Goal: Transaction & Acquisition: Purchase product/service

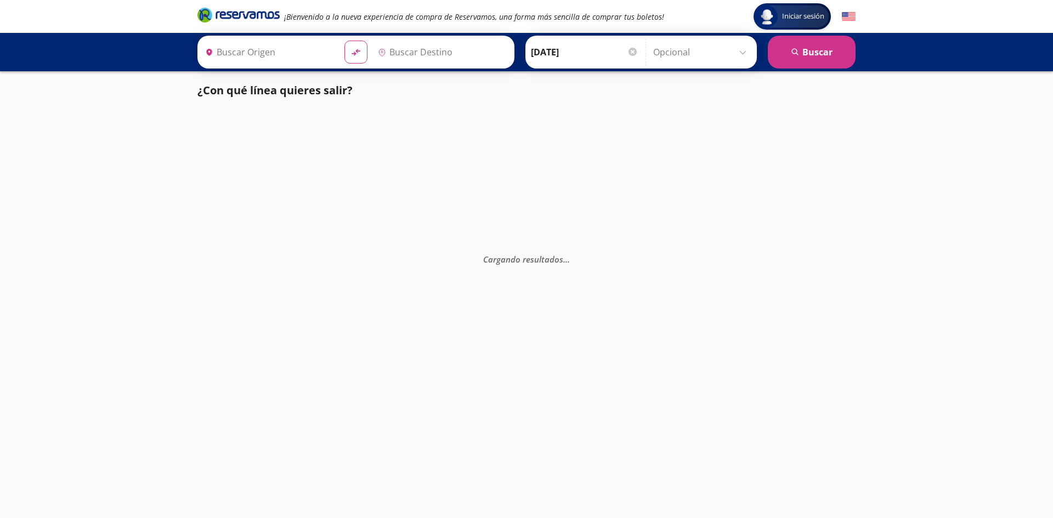
type input "[GEOGRAPHIC_DATA], [GEOGRAPHIC_DATA]"
type input "[GEOGRAPHIC_DATA][PERSON_NAME] ([GEOGRAPHIC_DATA]), [GEOGRAPHIC_DATA]"
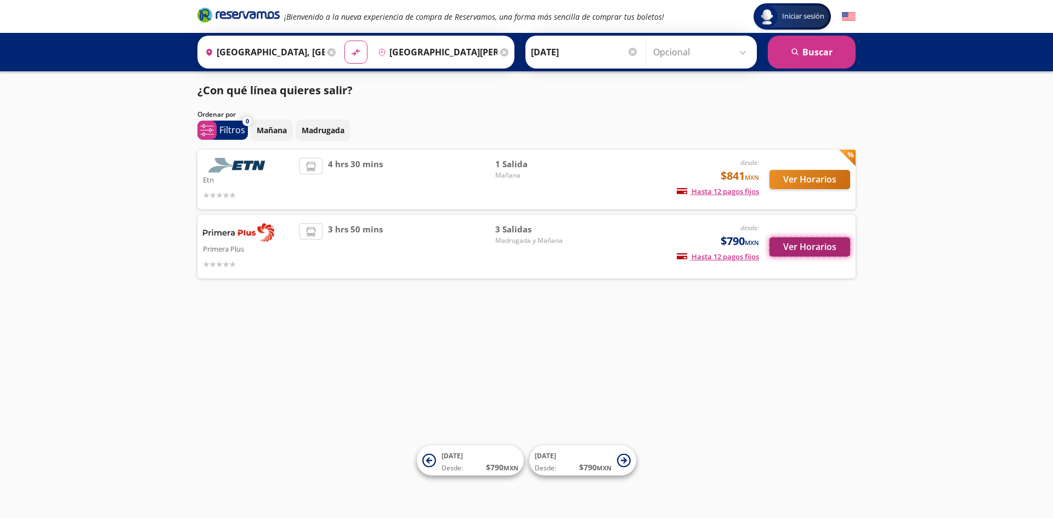
click at [812, 247] on button "Ver Horarios" at bounding box center [809, 246] width 81 height 19
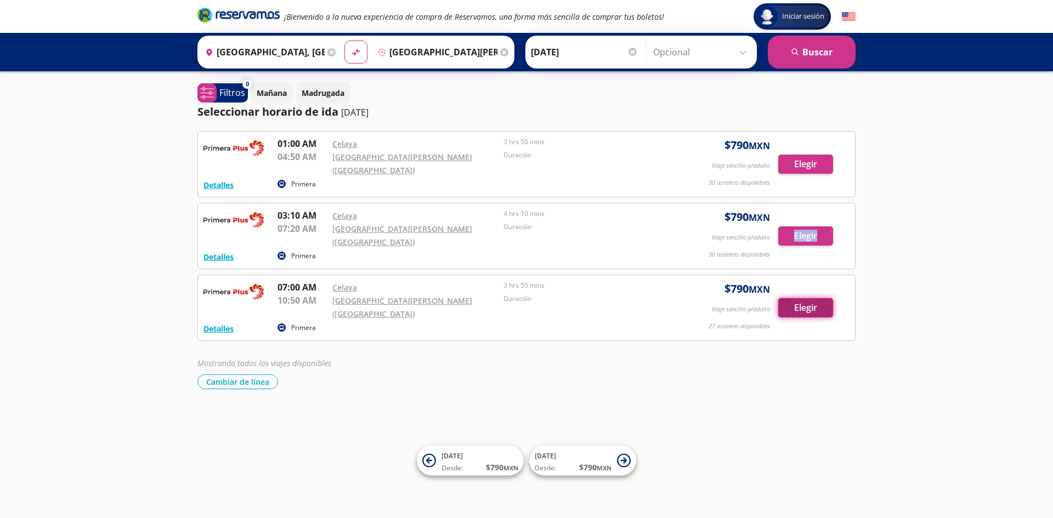
click at [813, 298] on button "Elegir" at bounding box center [805, 307] width 55 height 19
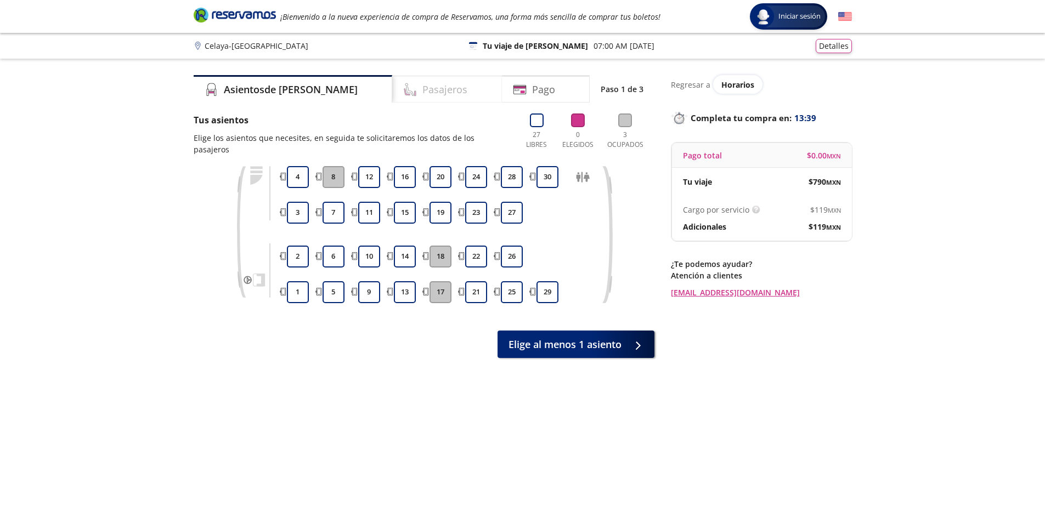
click at [422, 94] on h4 "Pasajeros" at bounding box center [444, 89] width 45 height 15
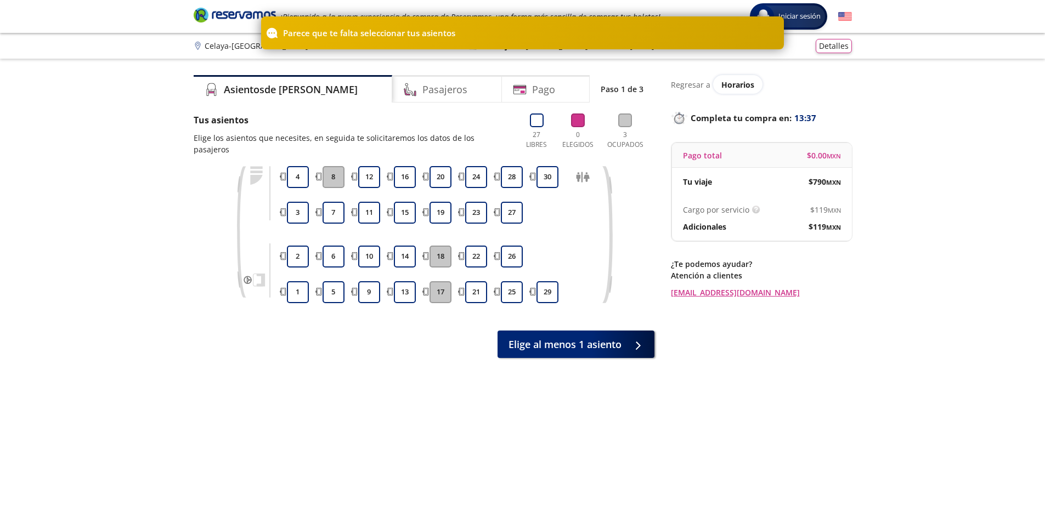
click at [451, 109] on div "Asientos de [PERSON_NAME] Pago Paso 1 de 3 Tus asientos Elige los asientos que …" at bounding box center [424, 295] width 461 height 440
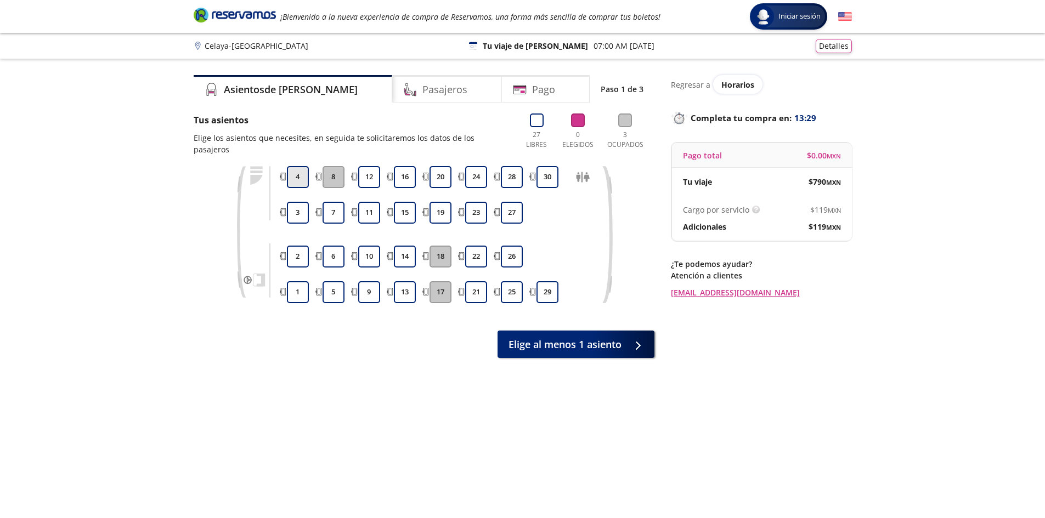
click at [292, 166] on button "4" at bounding box center [298, 177] width 22 height 22
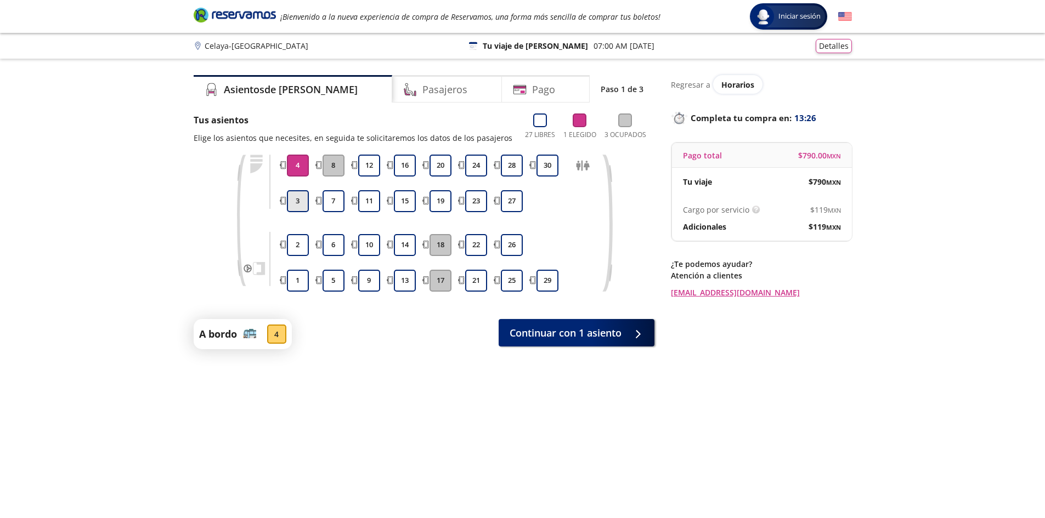
click at [296, 199] on button "3" at bounding box center [298, 201] width 22 height 22
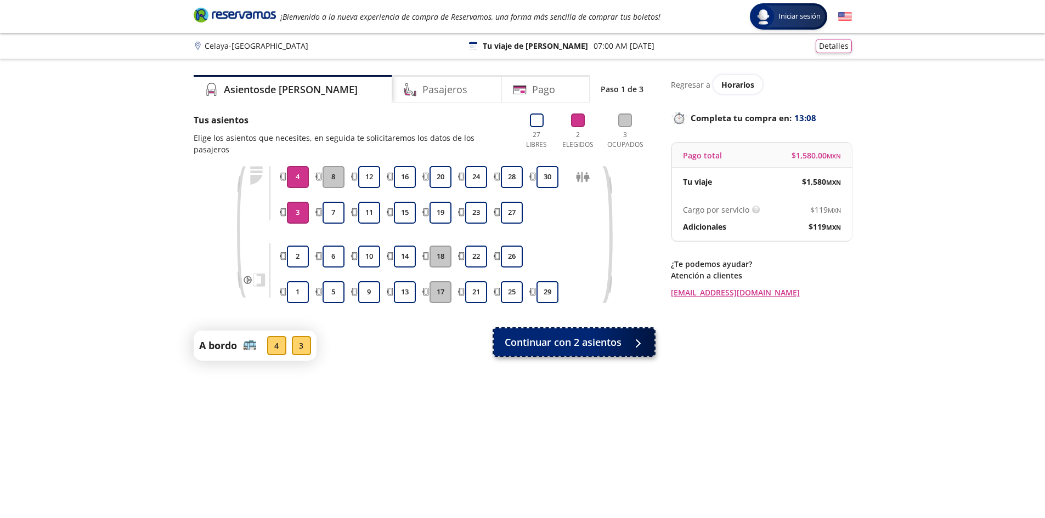
click at [564, 335] on span "Continuar con 2 asientos" at bounding box center [562, 342] width 117 height 15
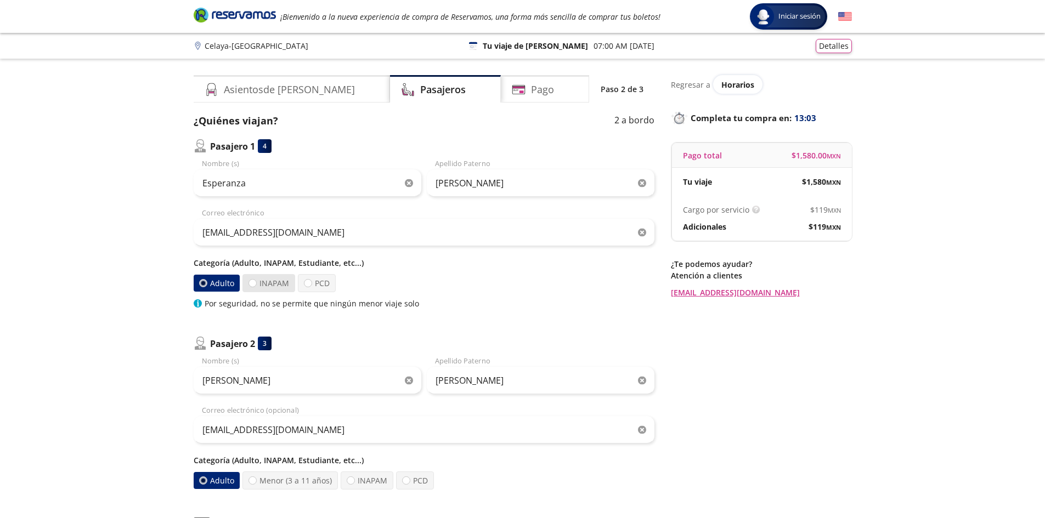
click at [268, 286] on label "INAPAM" at bounding box center [268, 283] width 53 height 18
click at [256, 286] on input "INAPAM" at bounding box center [252, 283] width 7 height 7
radio input "true"
radio input "false"
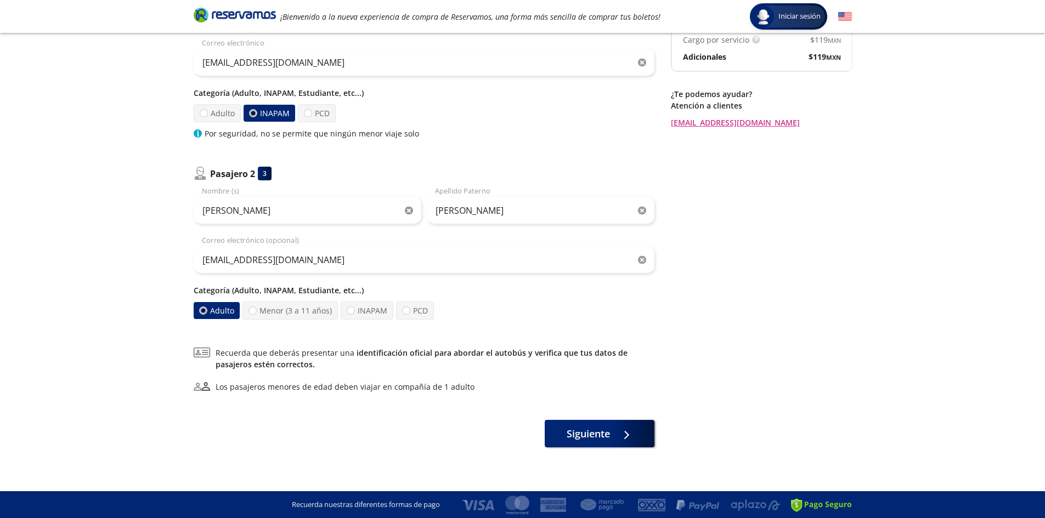
scroll to position [171, 0]
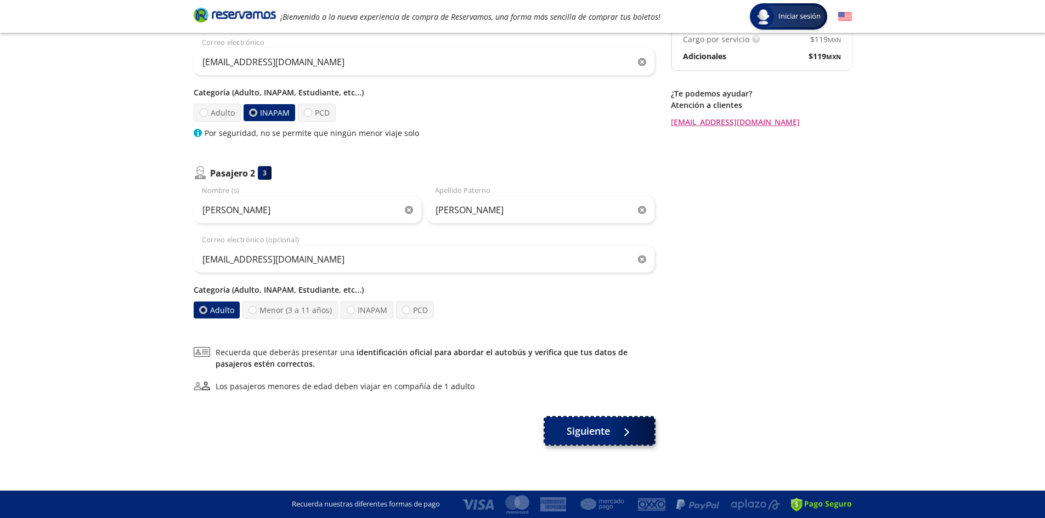
click at [612, 428] on button "Siguiente" at bounding box center [600, 430] width 110 height 27
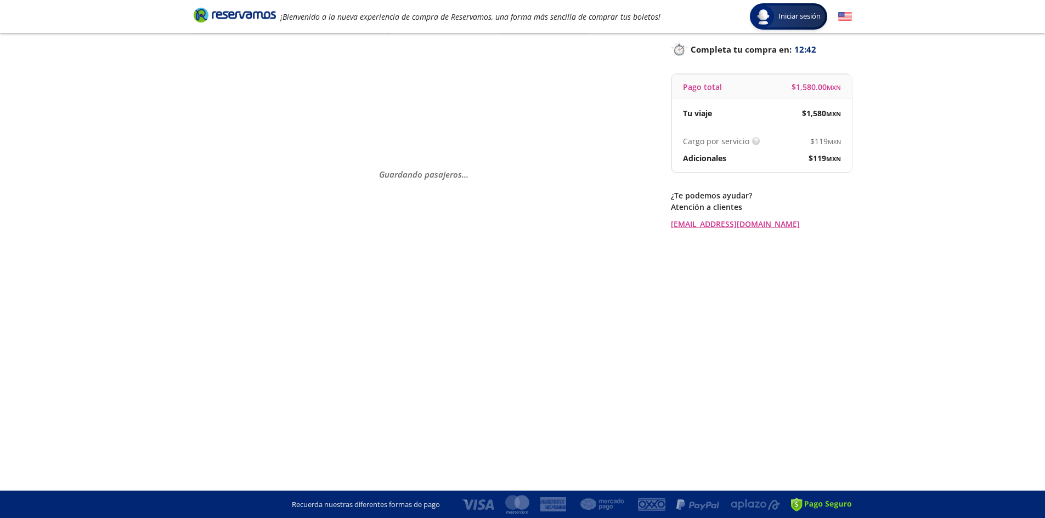
scroll to position [0, 0]
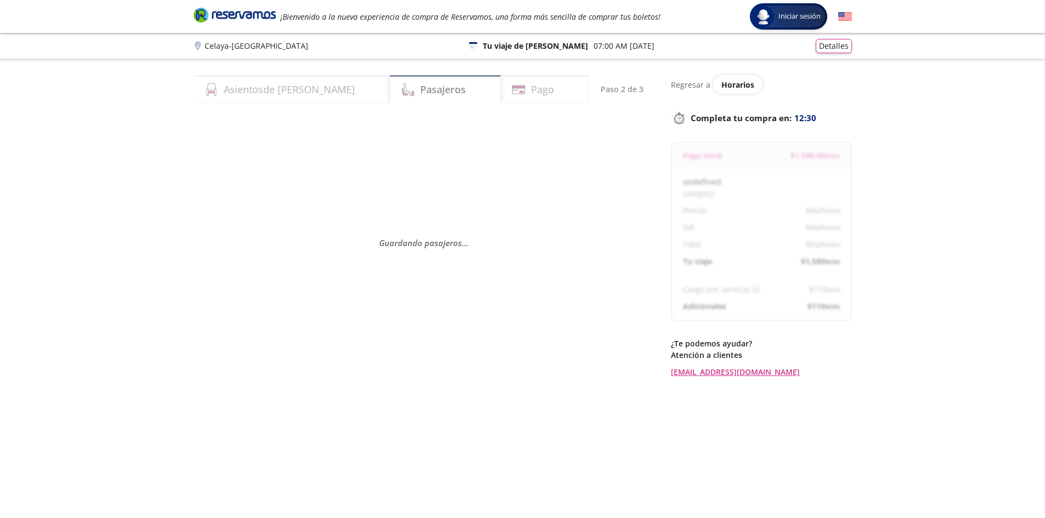
select select "MX"
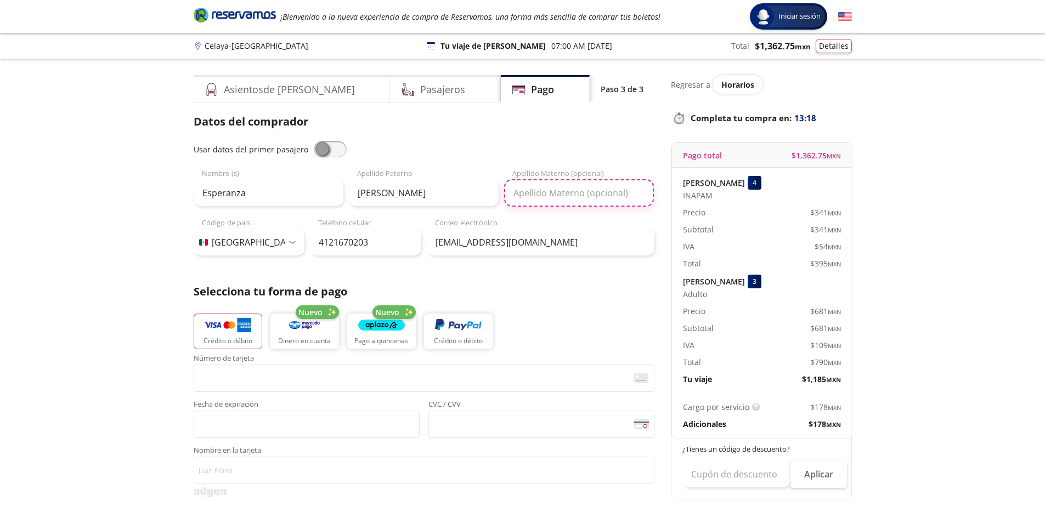
click at [552, 194] on input "Apellido Materno (opcional)" at bounding box center [579, 192] width 150 height 27
type input "a"
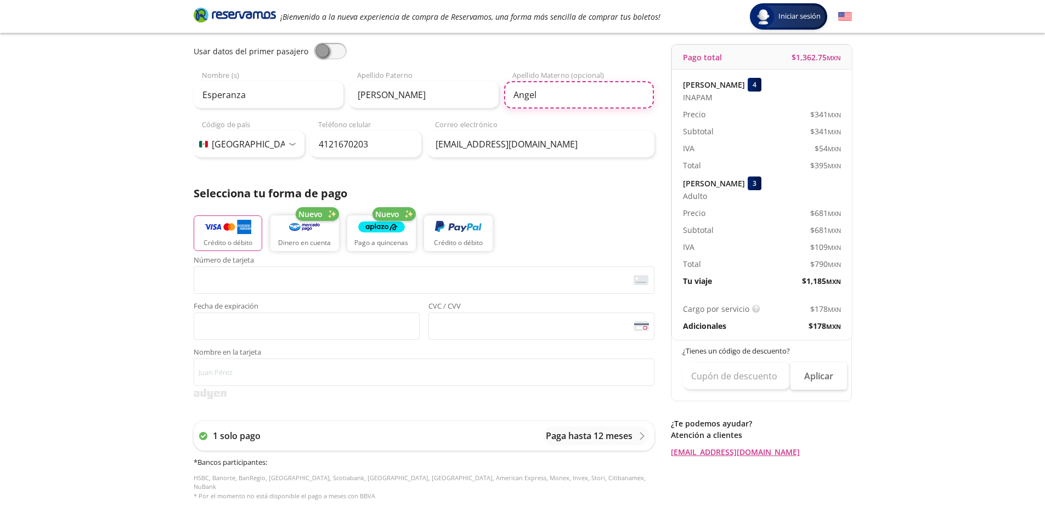
scroll to position [110, 0]
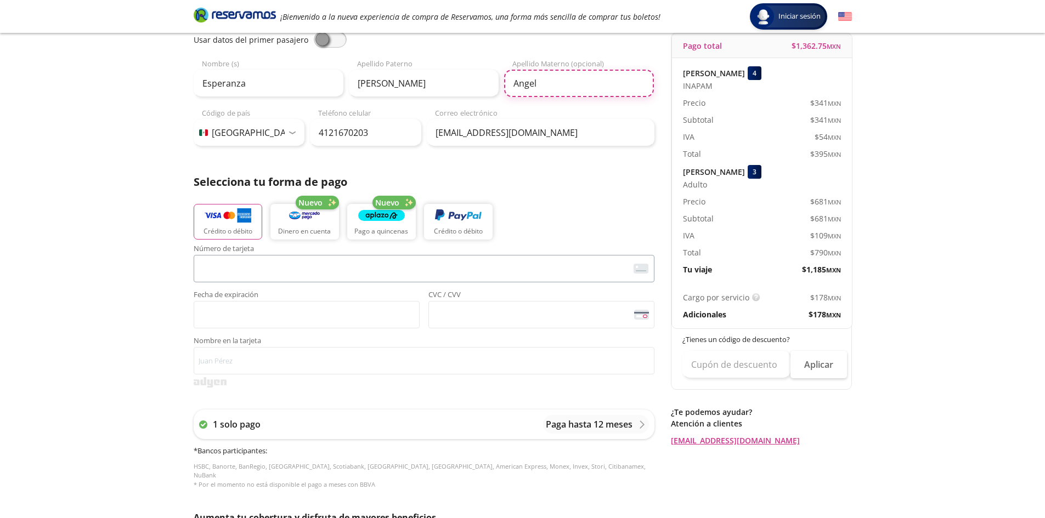
type input "Angel"
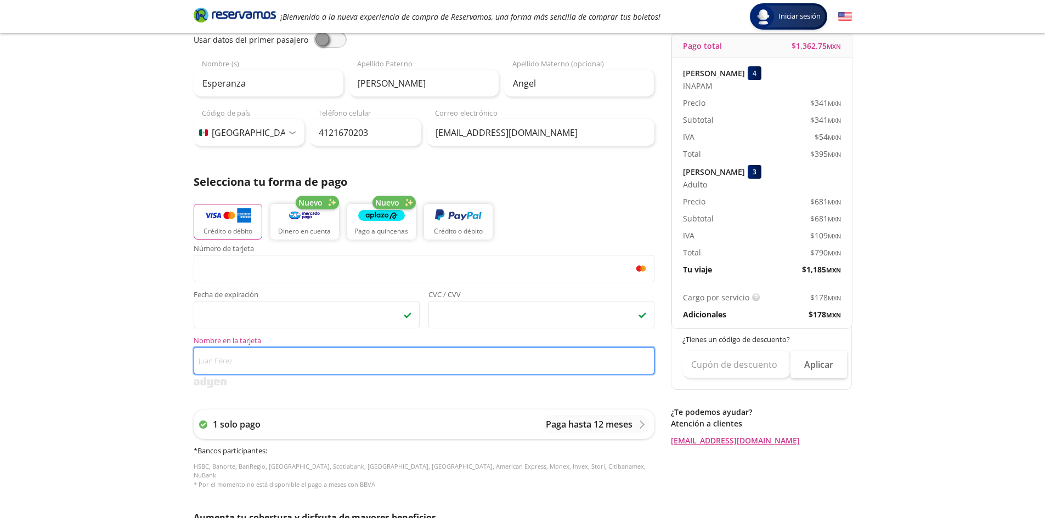
click at [259, 360] on input "Nombre en la tarjeta" at bounding box center [424, 360] width 461 height 27
type input "m"
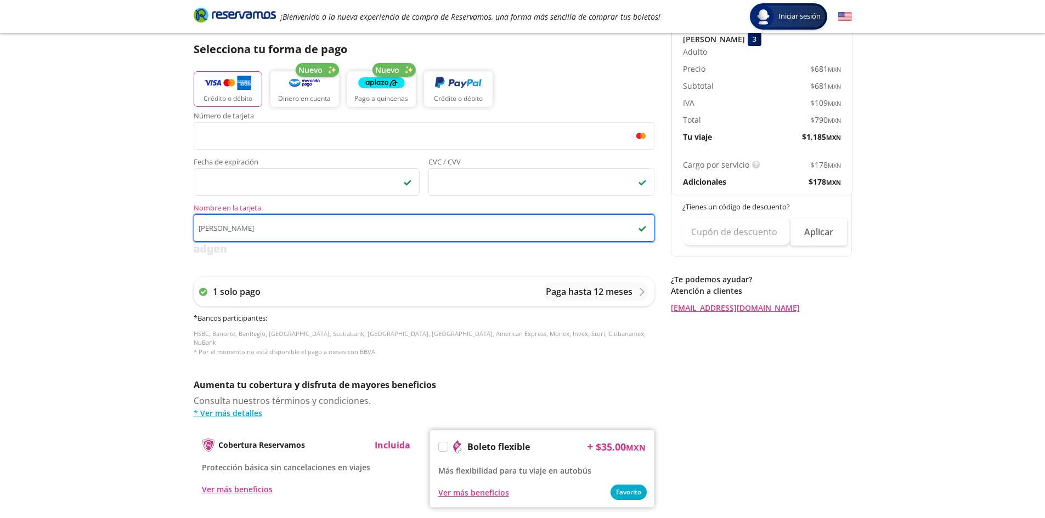
scroll to position [274, 0]
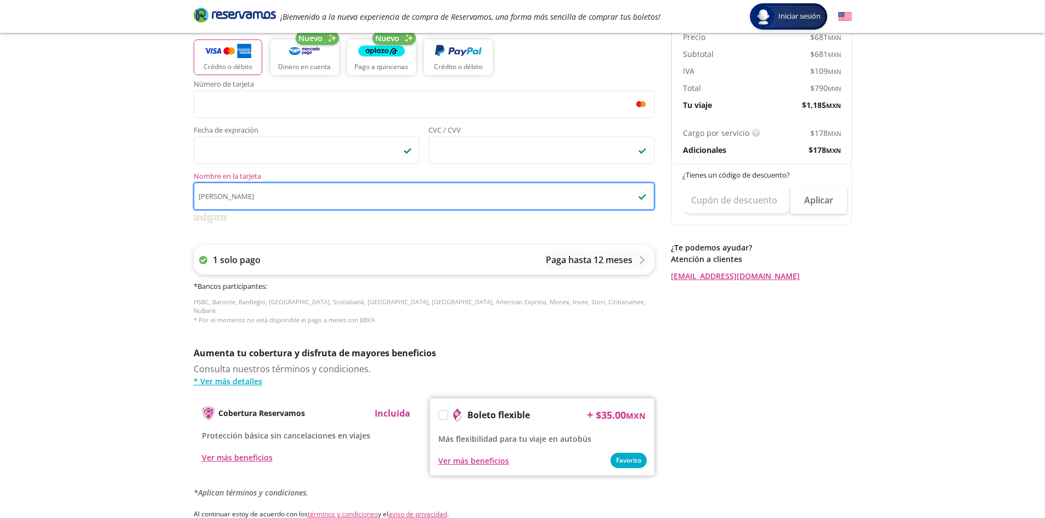
type input "[PERSON_NAME]"
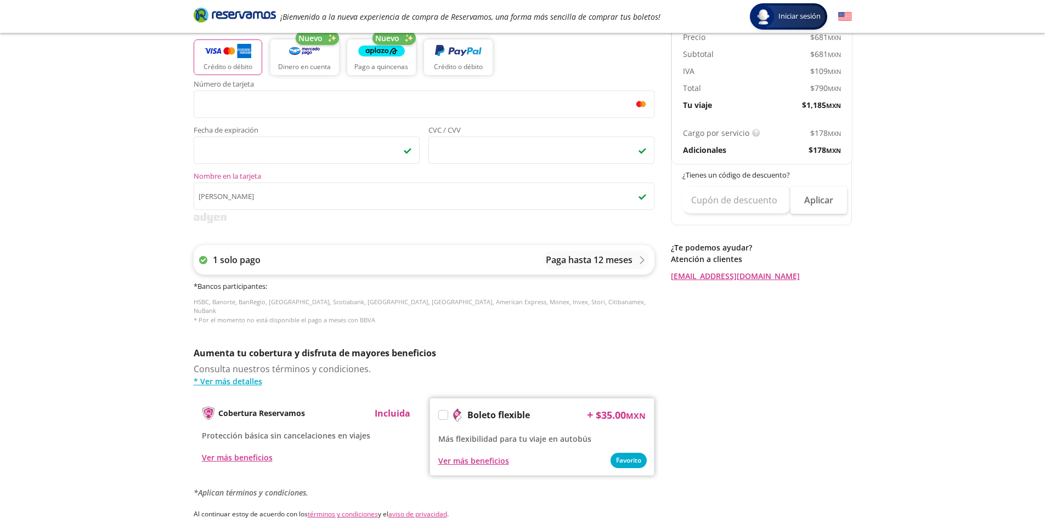
click at [635, 262] on div "Paga hasta 12 meses" at bounding box center [596, 259] width 100 height 13
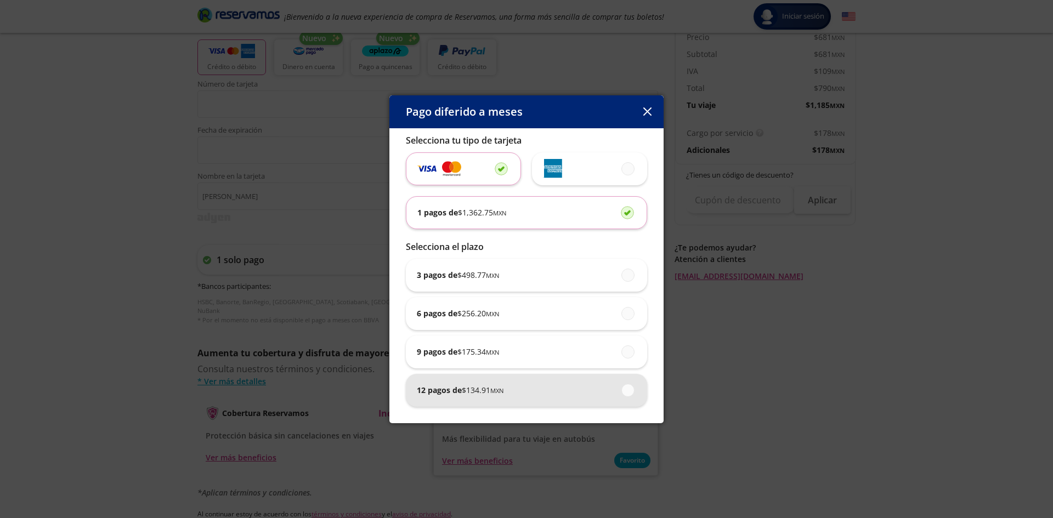
click at [522, 388] on div "12 pagos de $ 134.91 MXN" at bounding box center [526, 390] width 219 height 33
click at [621, 388] on input "12 pagos de $ 134.91 MXN" at bounding box center [624, 390] width 7 height 7
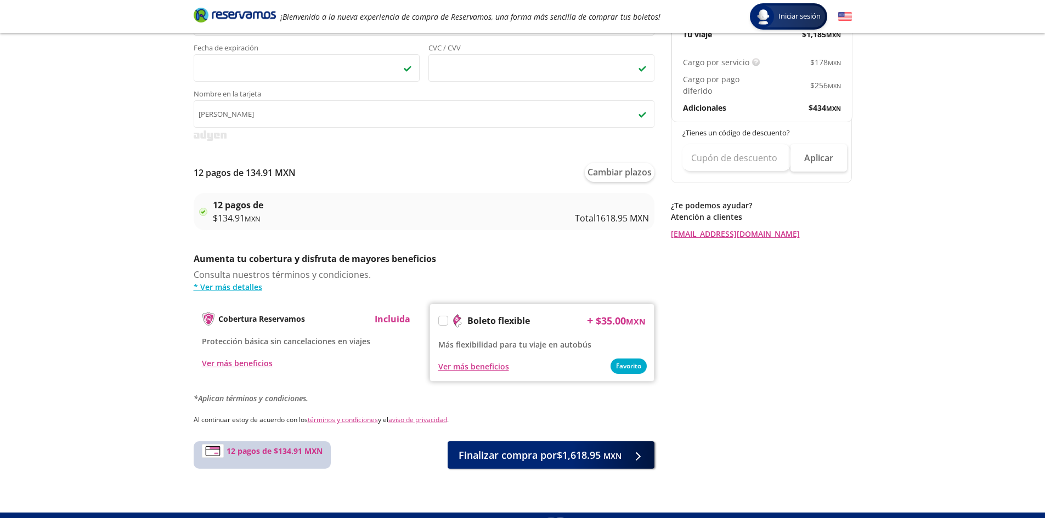
scroll to position [378, 0]
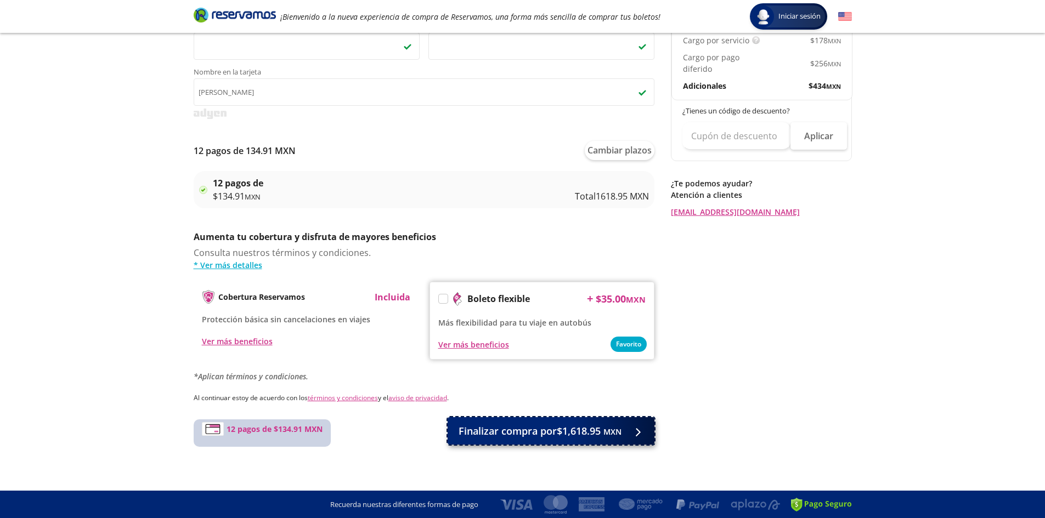
click at [570, 436] on span "Finalizar compra por $1,618.95 MXN" at bounding box center [539, 431] width 163 height 15
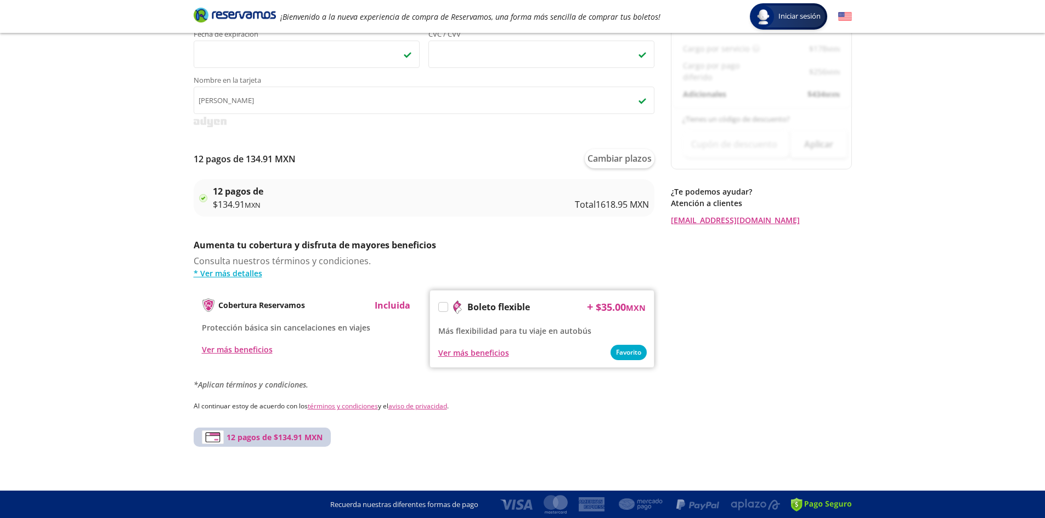
scroll to position [0, 0]
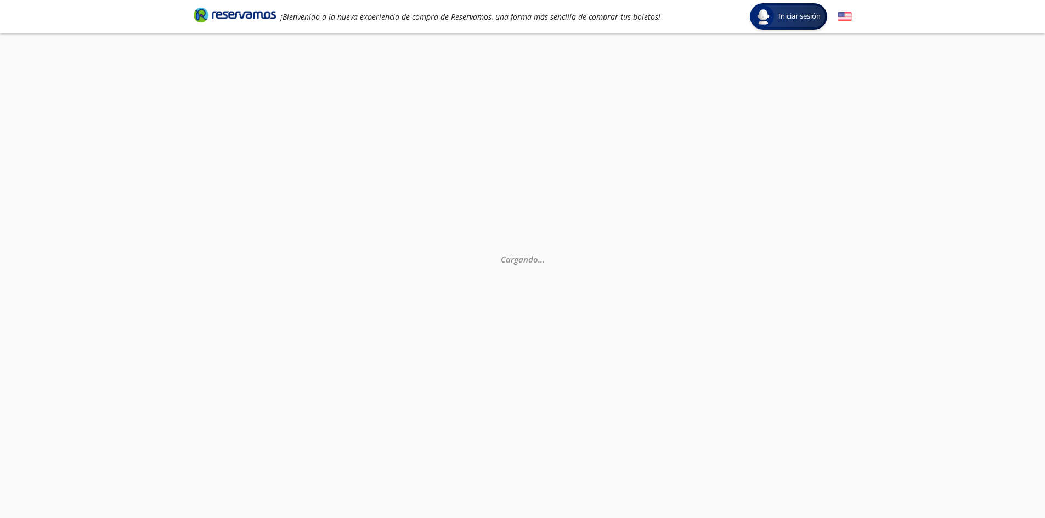
select select "MX"
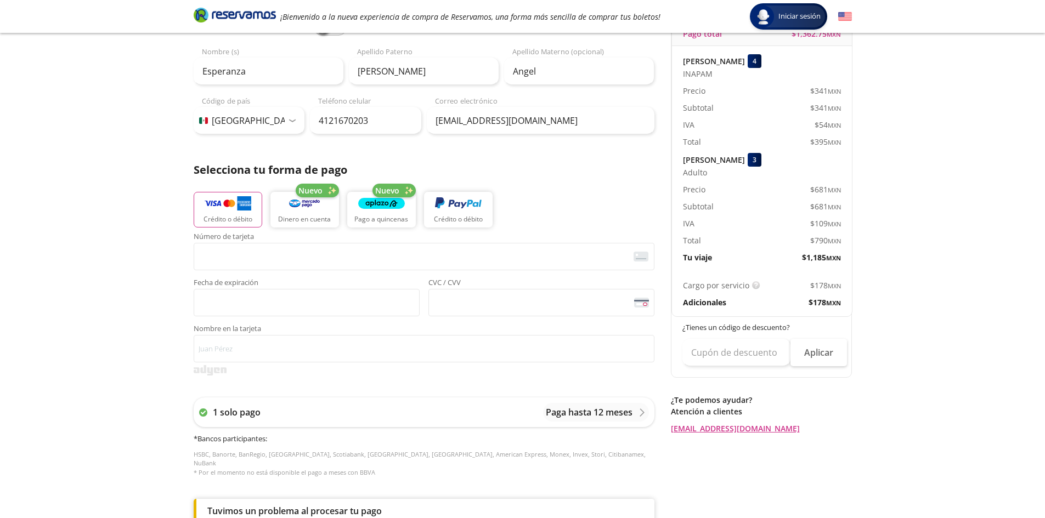
scroll to position [110, 0]
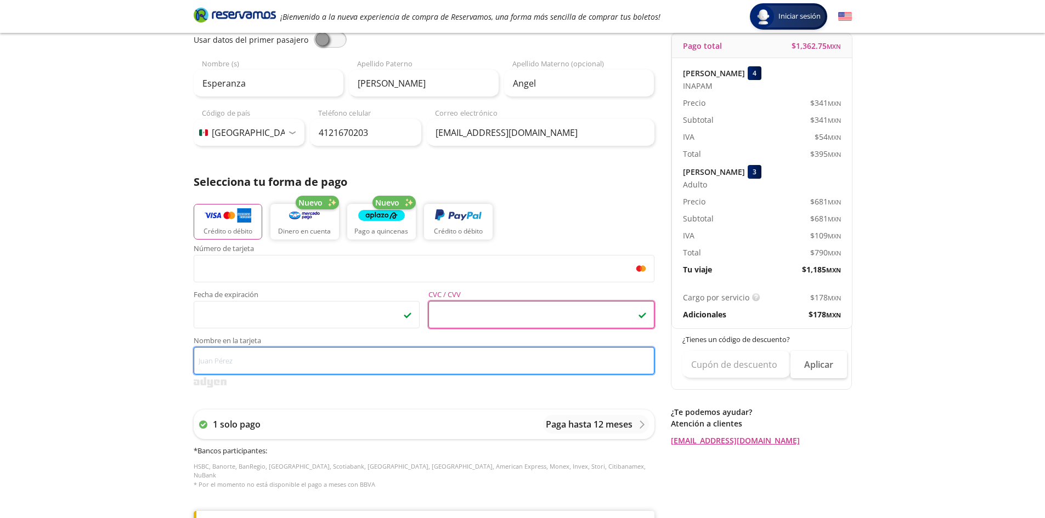
click at [306, 362] on input "Nombre en la tarjeta" at bounding box center [424, 360] width 461 height 27
type input "m"
type input "[PERSON_NAME]"
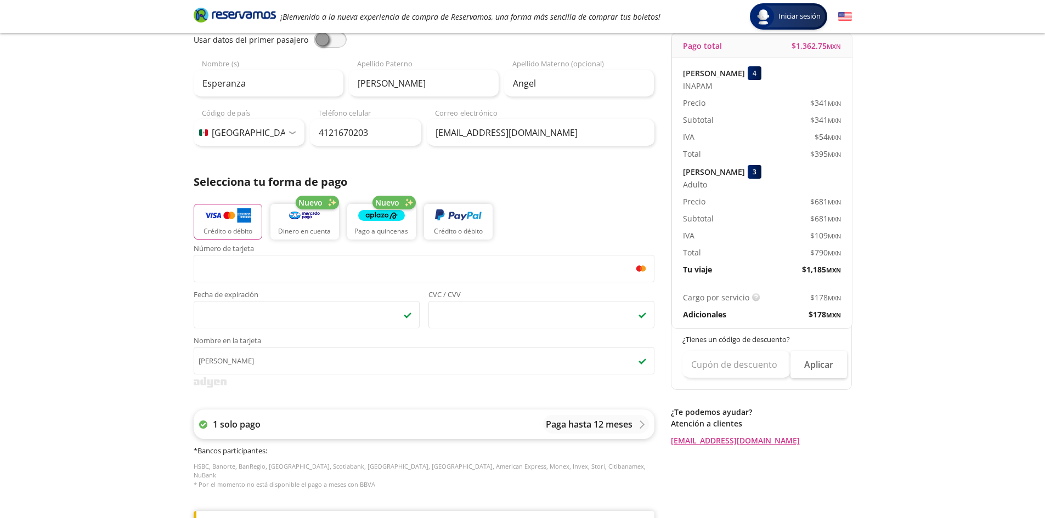
click at [536, 427] on div "1 solo pago Paga hasta 12 meses" at bounding box center [424, 425] width 461 height 30
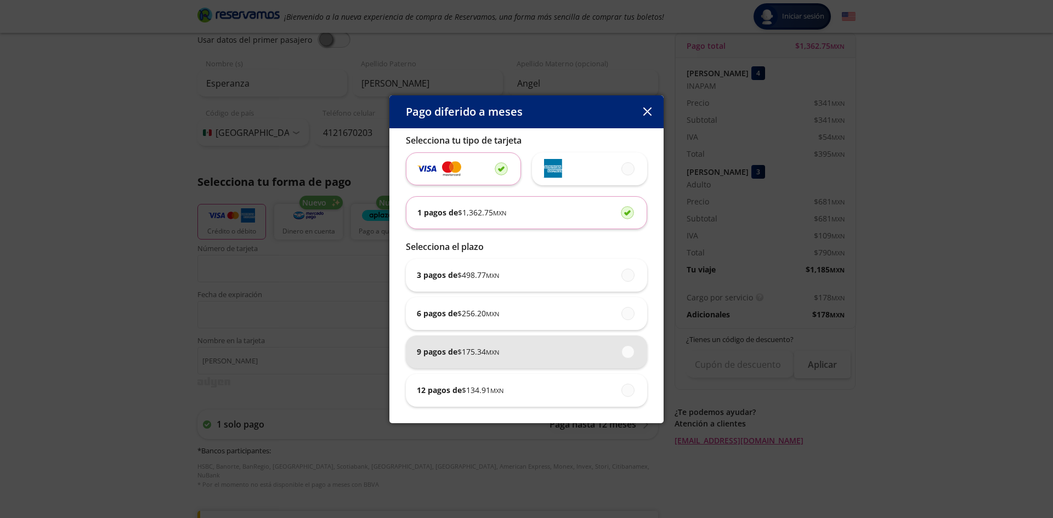
click at [628, 355] on span at bounding box center [628, 352] width 0 height 12
click at [627, 355] on input "9 pagos de $ 175.34 MXN" at bounding box center [624, 351] width 7 height 7
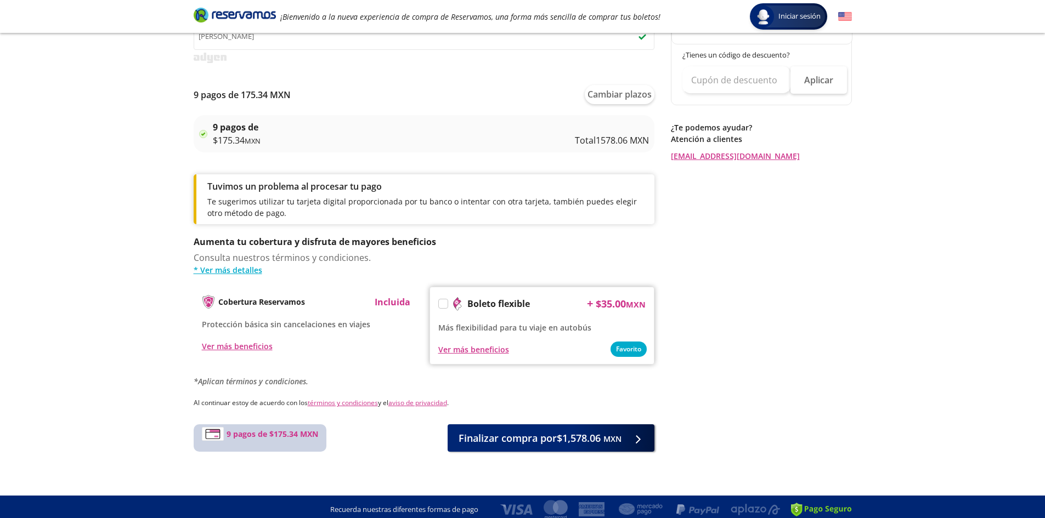
scroll to position [439, 0]
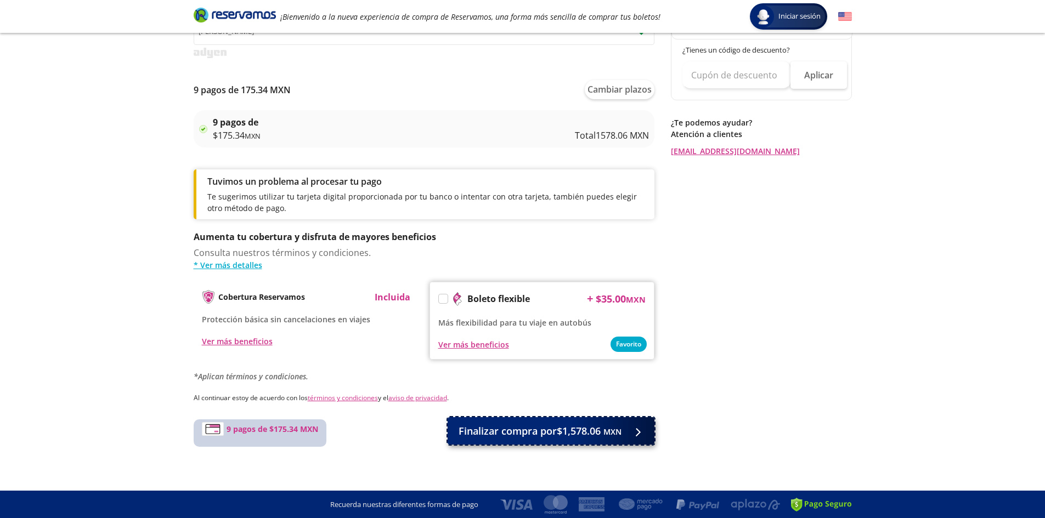
click at [570, 433] on span "Finalizar compra por $1,578.06 MXN" at bounding box center [539, 431] width 163 height 15
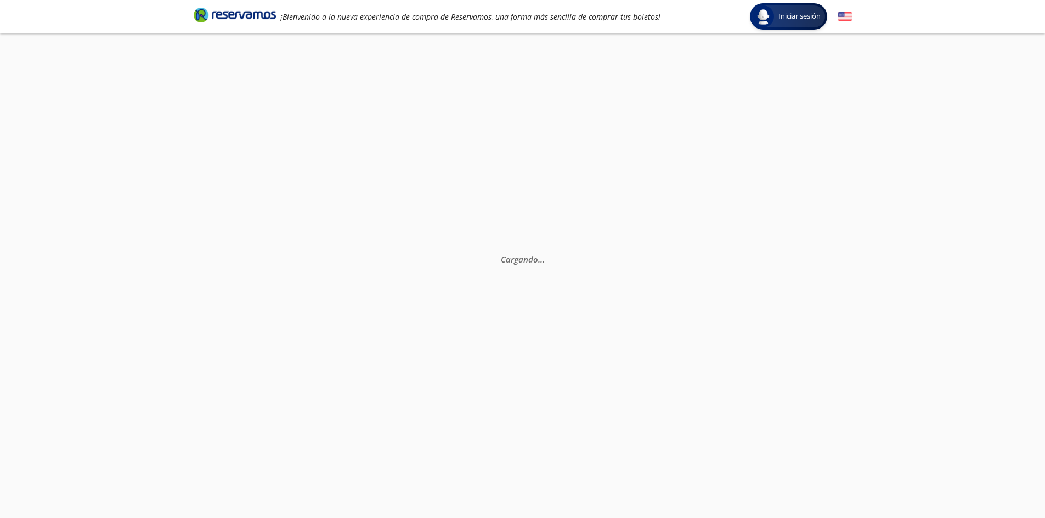
scroll to position [0, 0]
select select "MX"
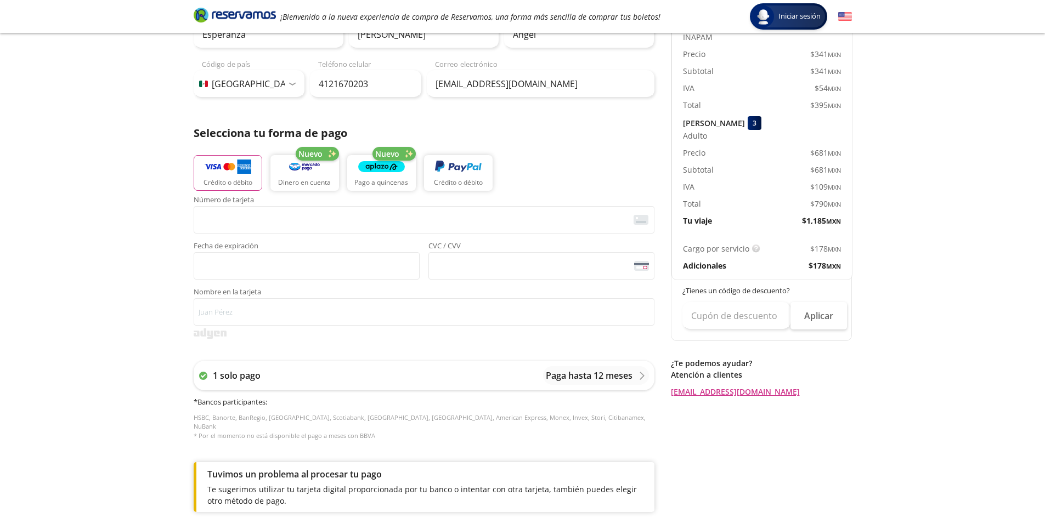
scroll to position [165, 0]
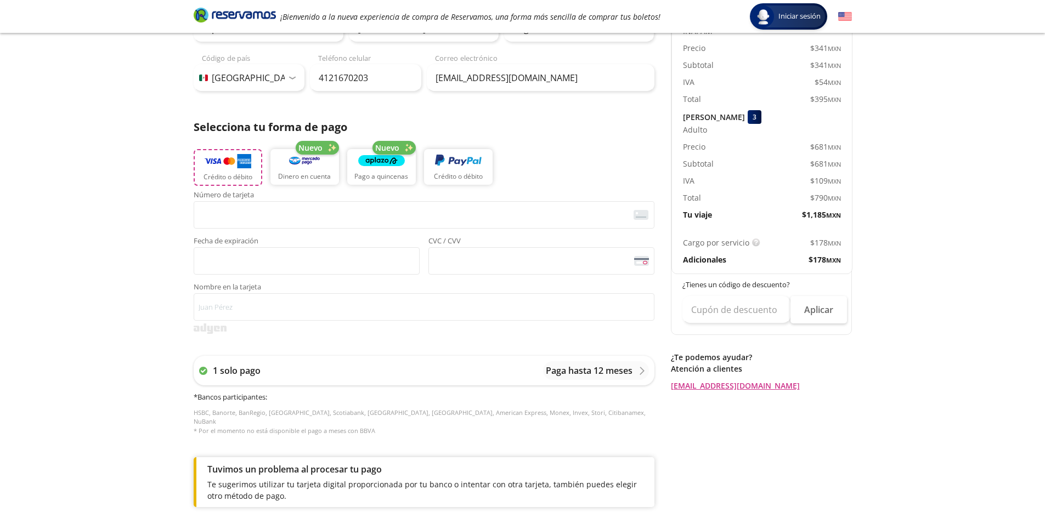
click at [228, 173] on p "Crédito o débito" at bounding box center [227, 177] width 49 height 10
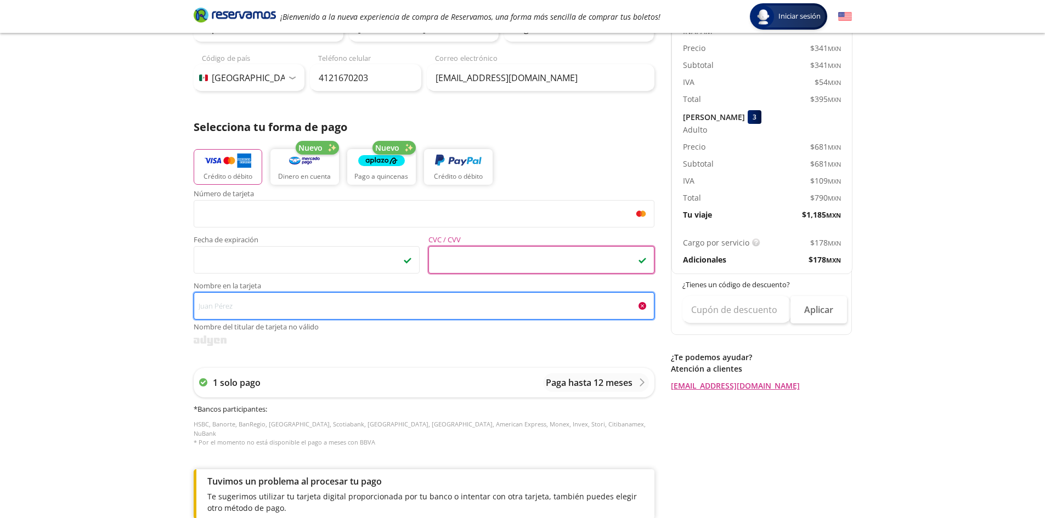
click at [313, 310] on input "Nombre en la tarjeta Nombre del titular de tarjeta no válido" at bounding box center [424, 305] width 461 height 27
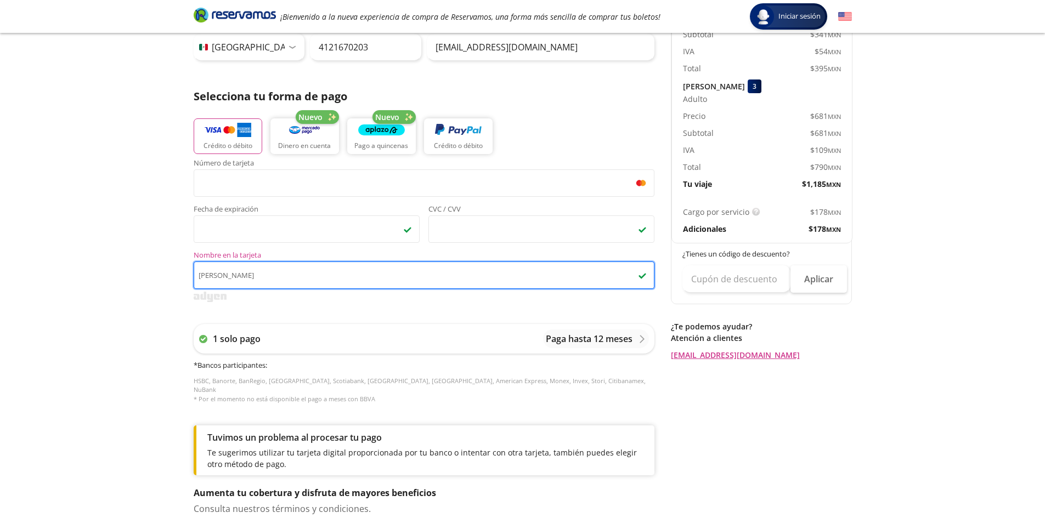
scroll to position [219, 0]
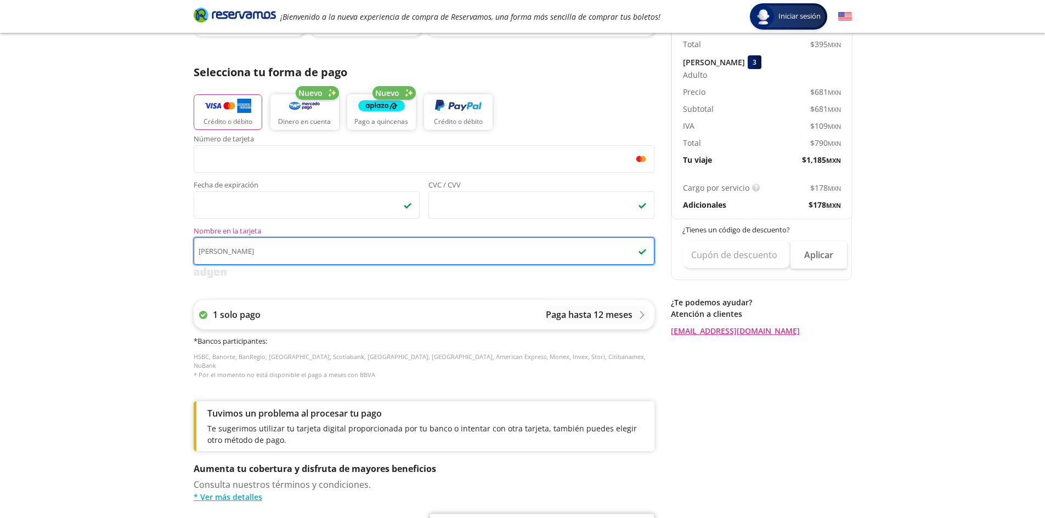
type input "[PERSON_NAME]"
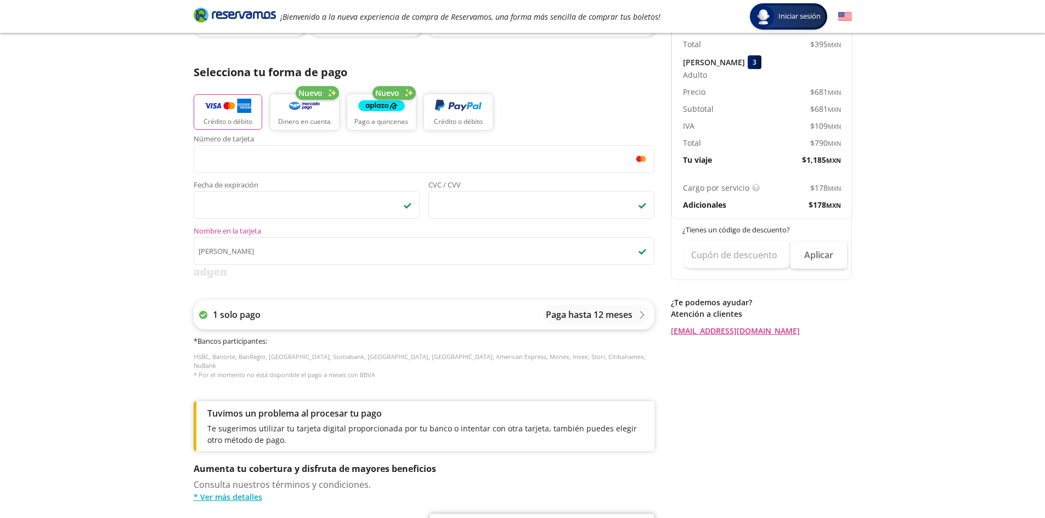
click at [597, 321] on p "Paga hasta 12 meses" at bounding box center [589, 314] width 87 height 13
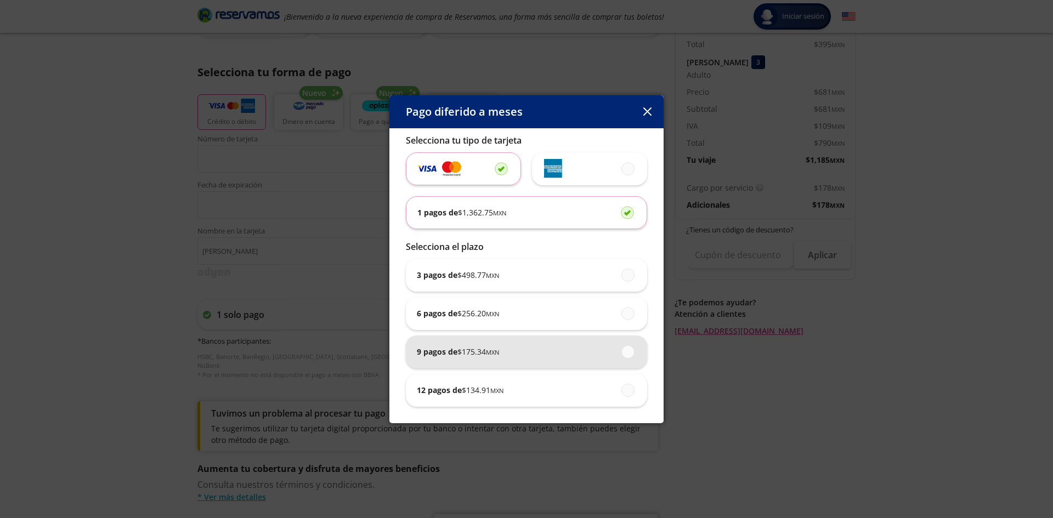
click at [628, 354] on span at bounding box center [628, 352] width 0 height 12
click at [627, 354] on input "9 pagos de $ 175.34 MXN" at bounding box center [624, 351] width 7 height 7
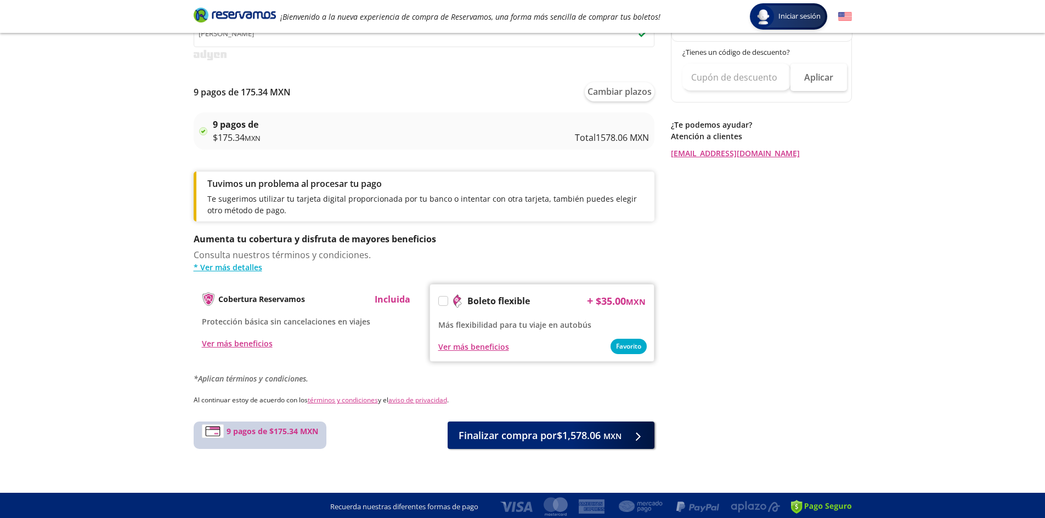
scroll to position [439, 0]
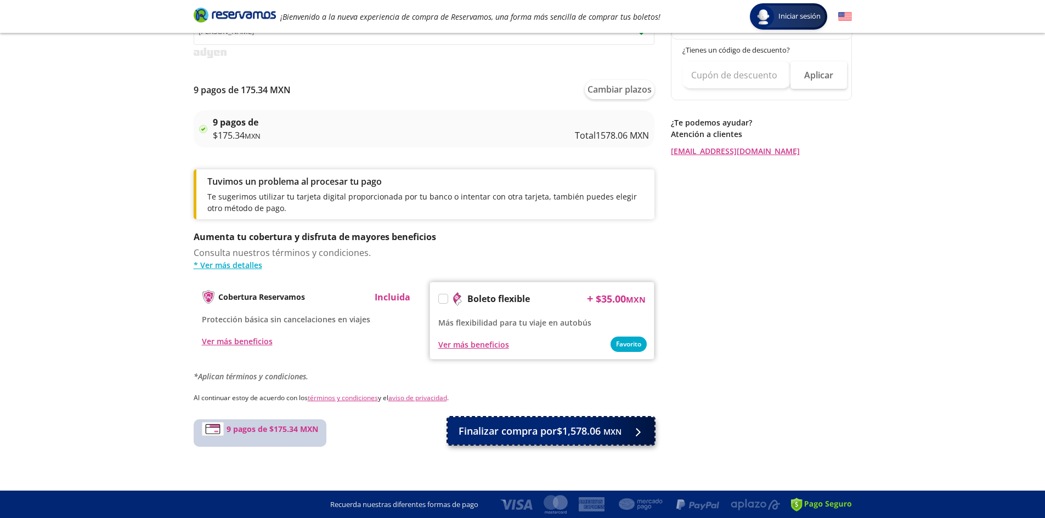
click at [525, 432] on span "Finalizar compra por $1,578.06 MXN" at bounding box center [539, 431] width 163 height 15
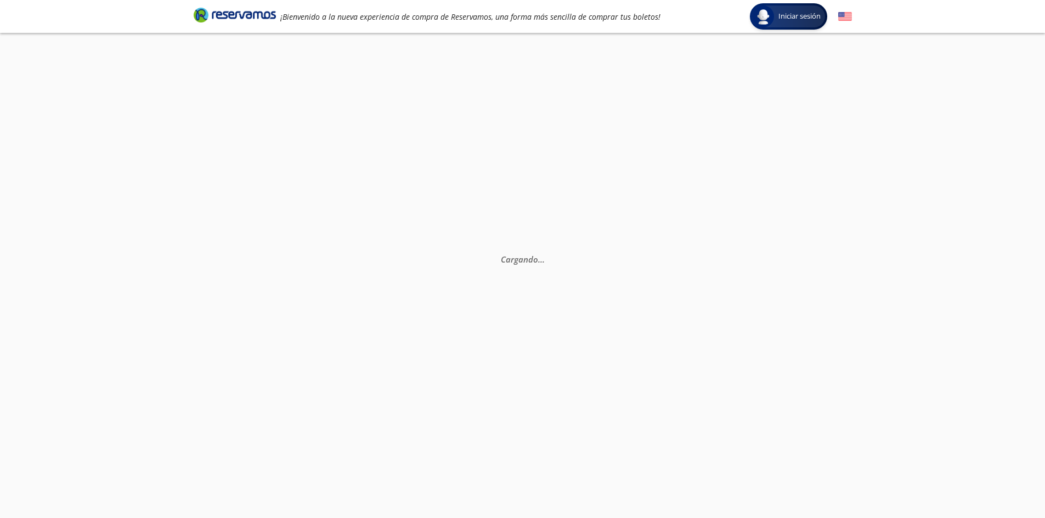
select select "MX"
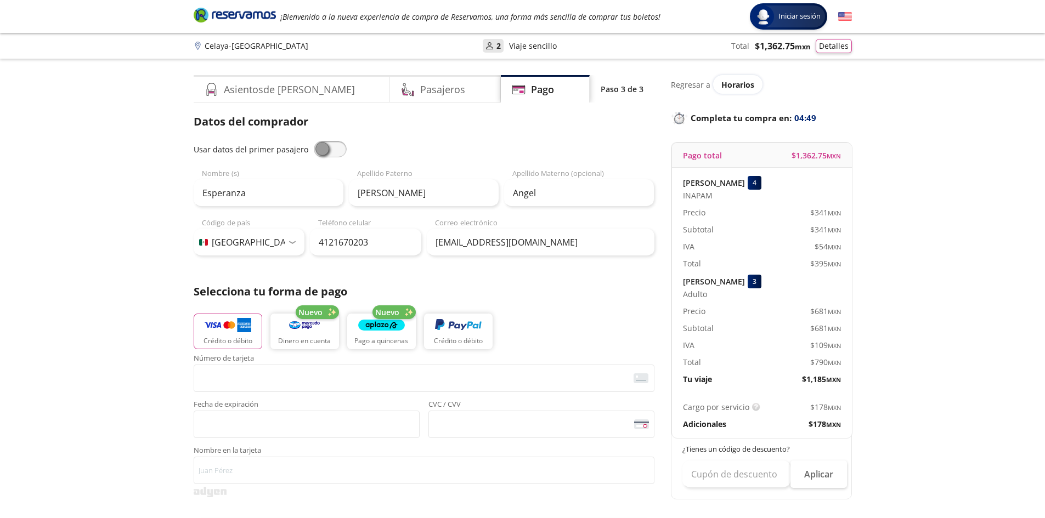
click at [337, 154] on span at bounding box center [330, 149] width 33 height 16
click at [314, 141] on input "checkbox" at bounding box center [314, 141] width 0 height 0
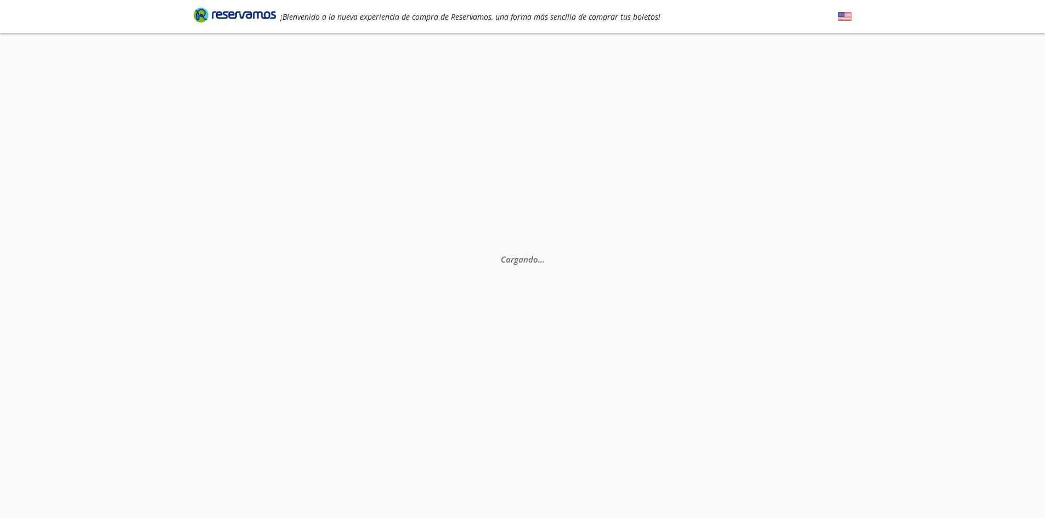
select select "MX"
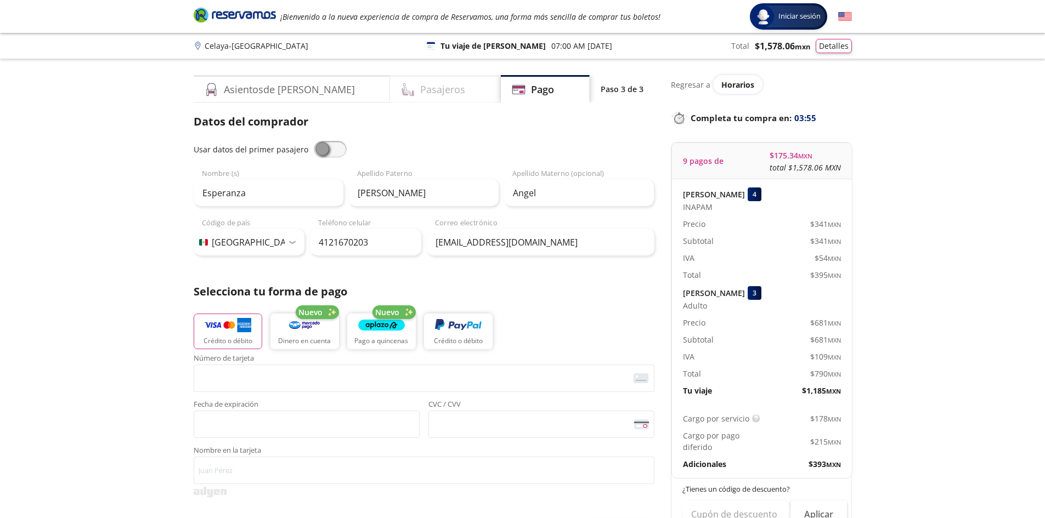
click at [420, 90] on h4 "Pasajeros" at bounding box center [442, 89] width 45 height 15
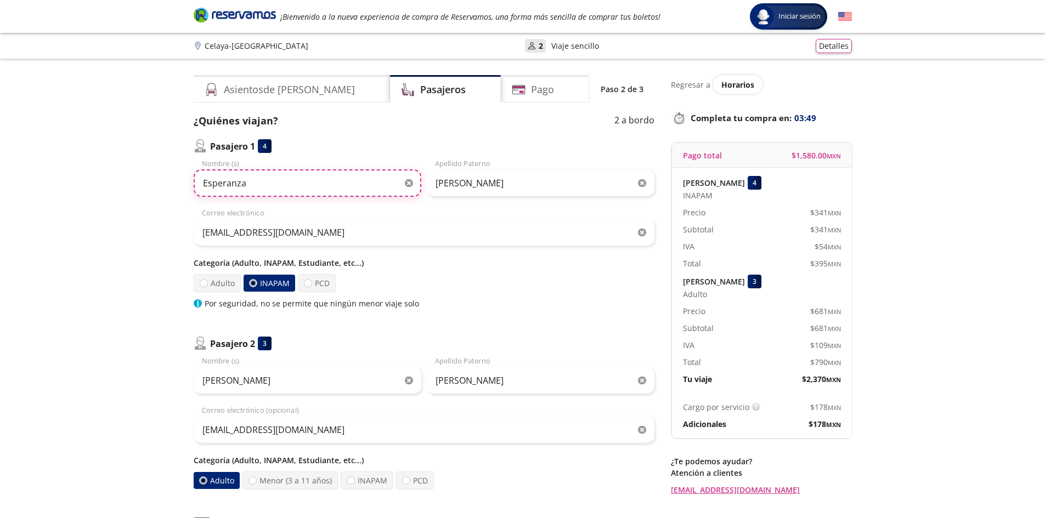
click at [263, 190] on input "Esperanza" at bounding box center [308, 182] width 228 height 27
type input "E"
type input "[PERSON_NAME]"
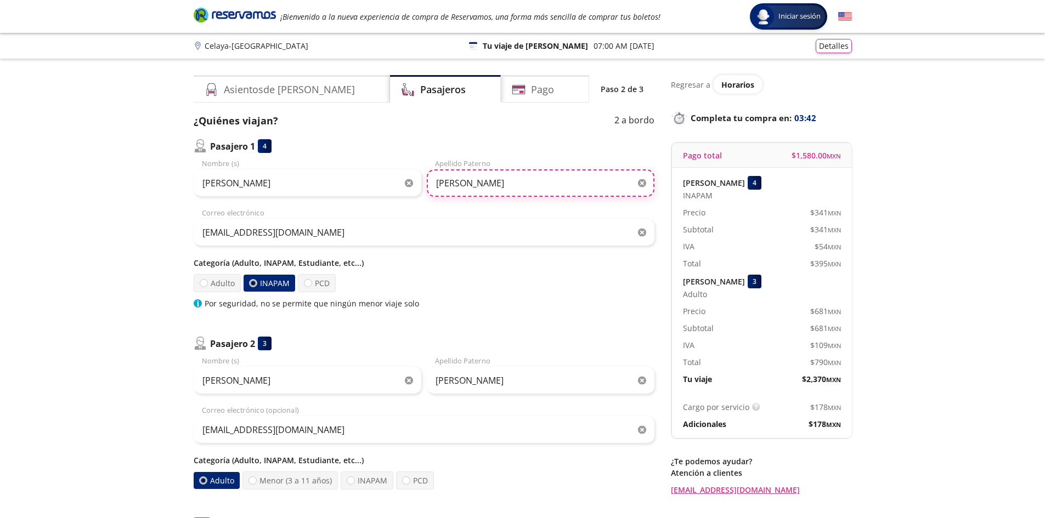
click at [494, 182] on input "[PERSON_NAME]" at bounding box center [541, 182] width 228 height 27
type input "O"
type input "GIRON"
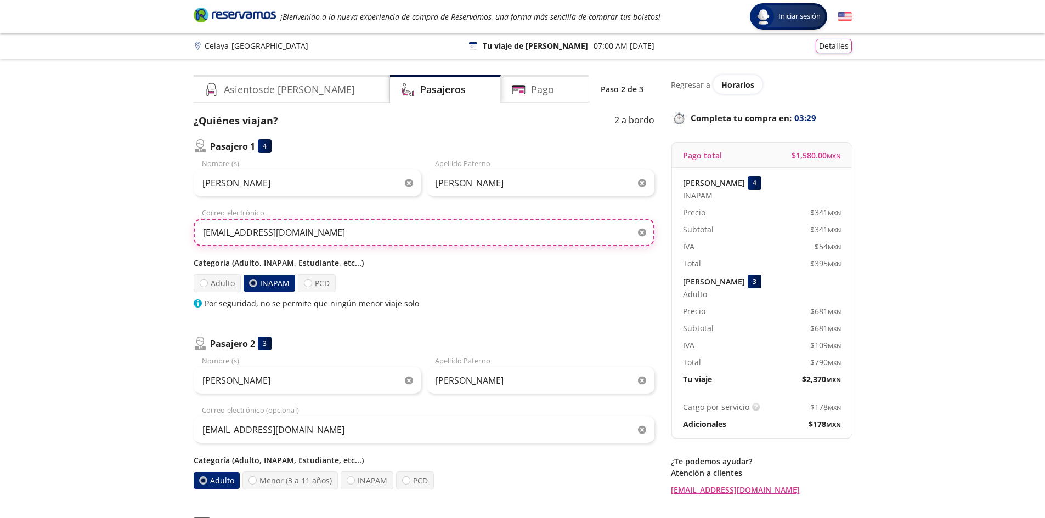
click at [345, 237] on input "[EMAIL_ADDRESS][DOMAIN_NAME]" at bounding box center [424, 232] width 461 height 27
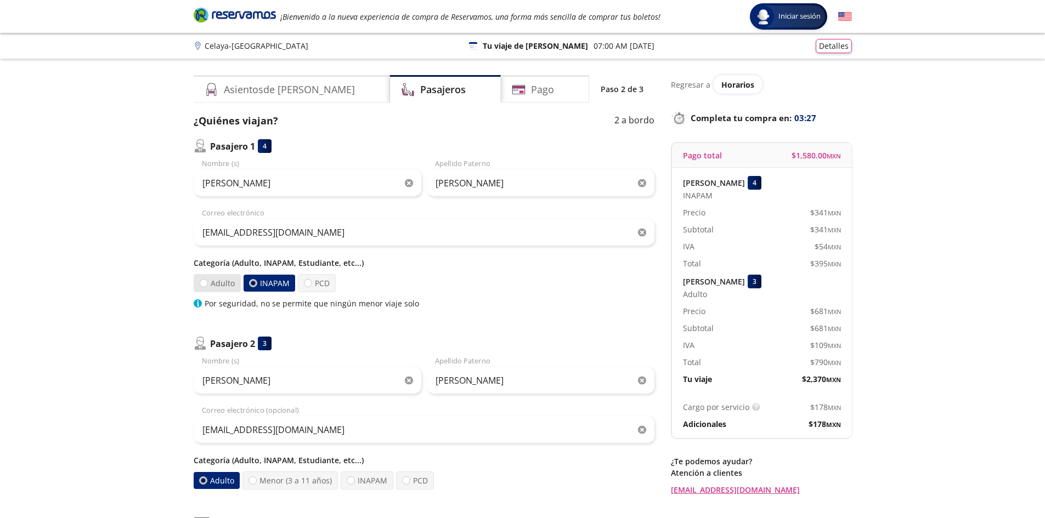
click at [217, 287] on label "Adulto" at bounding box center [217, 283] width 47 height 18
click at [207, 287] on input "Adulto" at bounding box center [203, 283] width 7 height 7
radio input "true"
radio input "false"
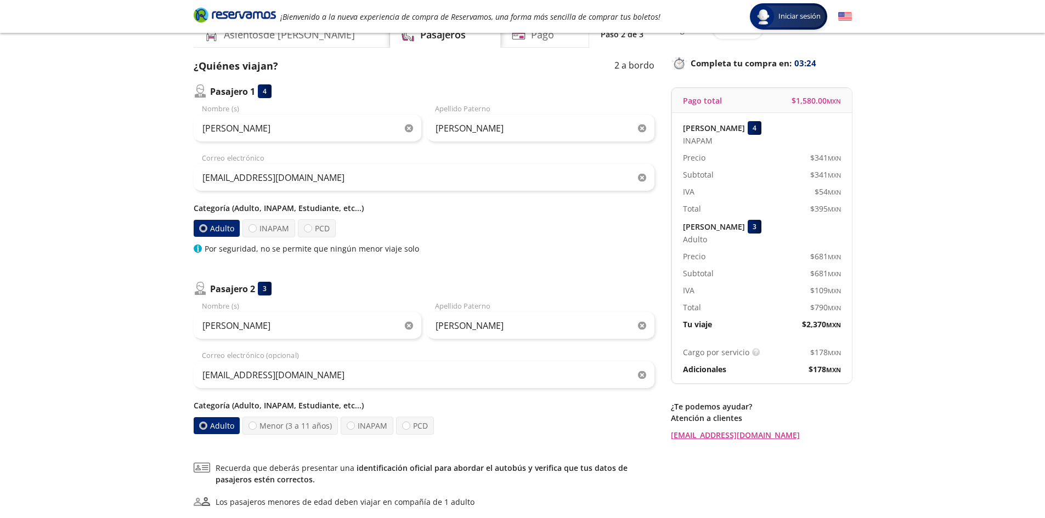
scroll to position [110, 0]
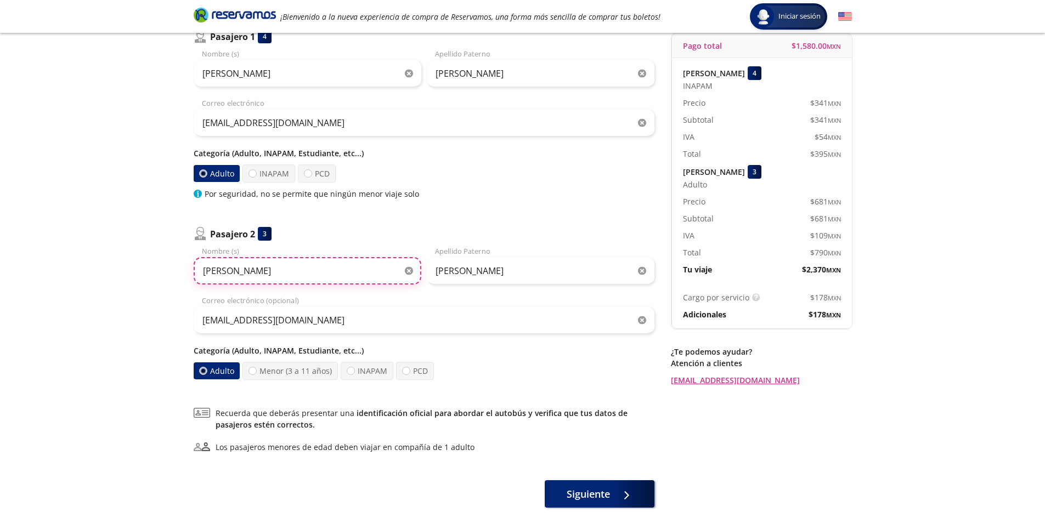
click at [282, 271] on input "[PERSON_NAME]" at bounding box center [308, 270] width 228 height 27
type input "M"
type input "ESPERANZA"
click at [485, 276] on input "[PERSON_NAME]" at bounding box center [541, 270] width 228 height 27
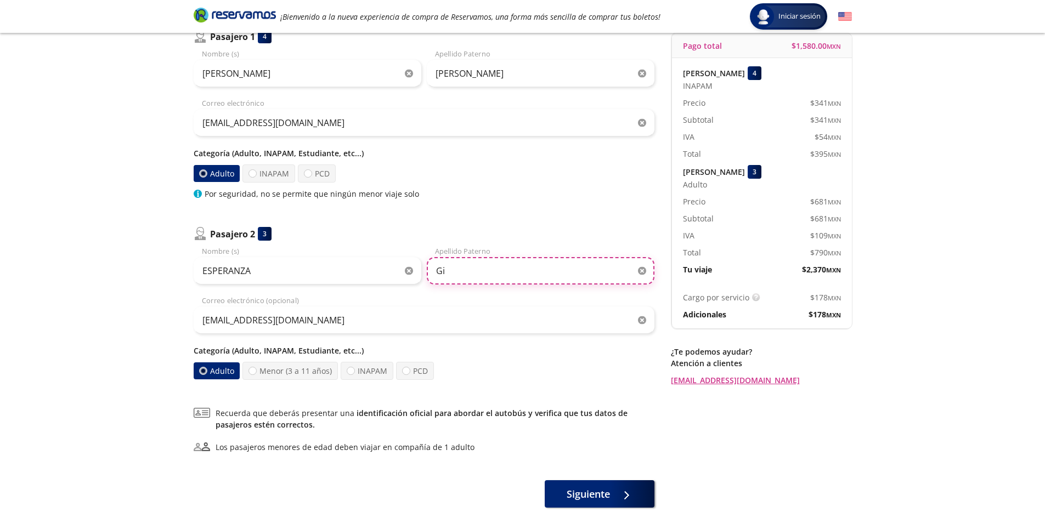
type input "G"
type input "OLALDE"
click at [371, 374] on label "INAPAM" at bounding box center [367, 371] width 53 height 18
click at [354, 374] on input "INAPAM" at bounding box center [350, 370] width 7 height 7
radio input "true"
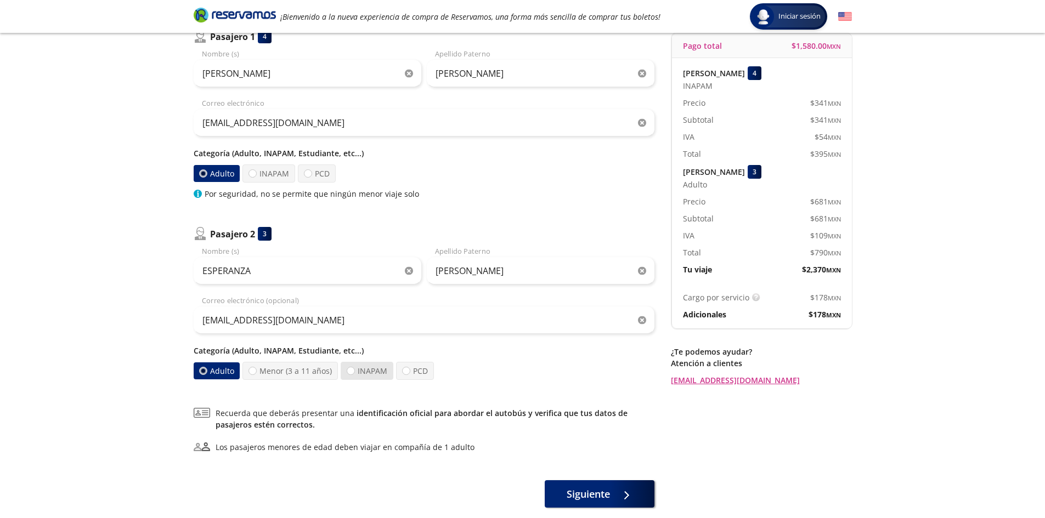
radio input "false"
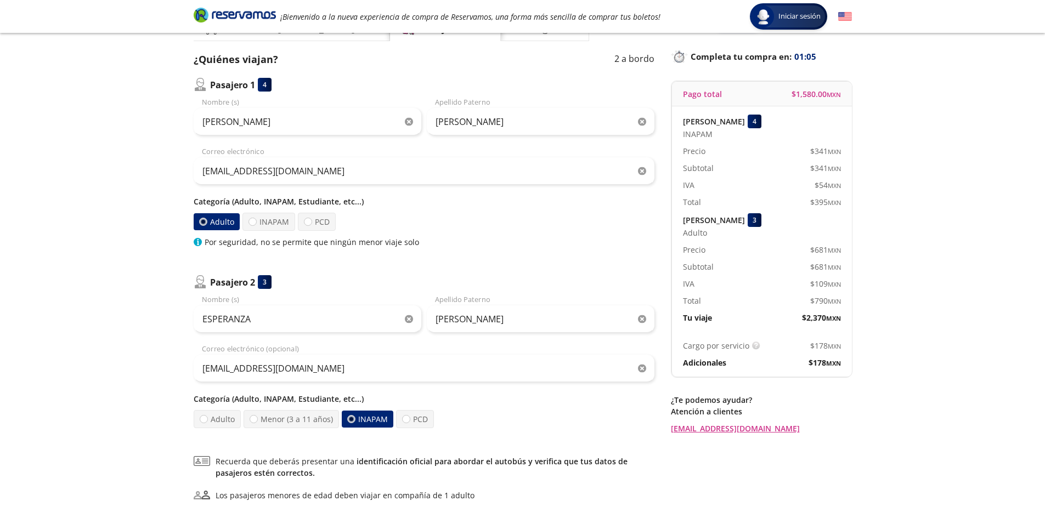
scroll to position [0, 0]
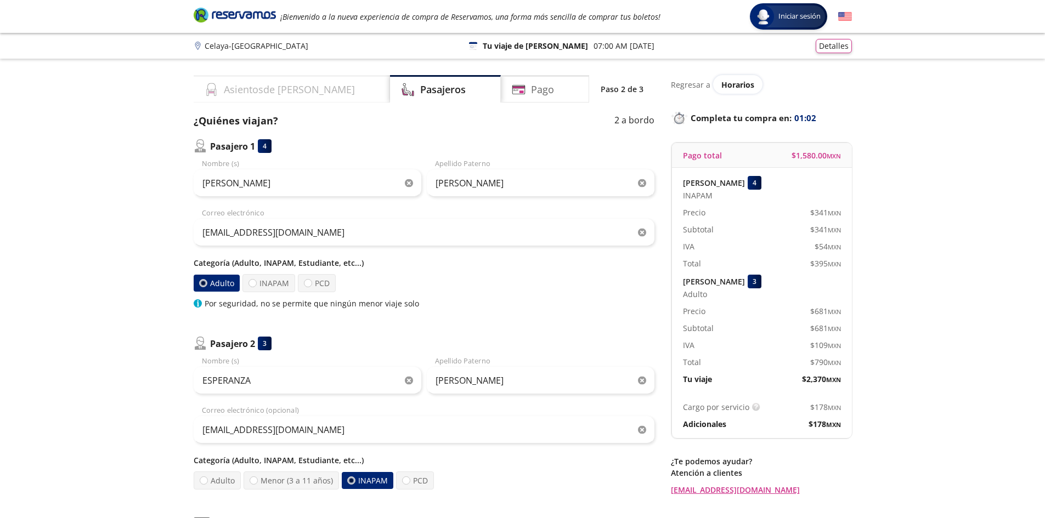
click at [259, 92] on h4 "Asientos de Ida" at bounding box center [289, 89] width 131 height 15
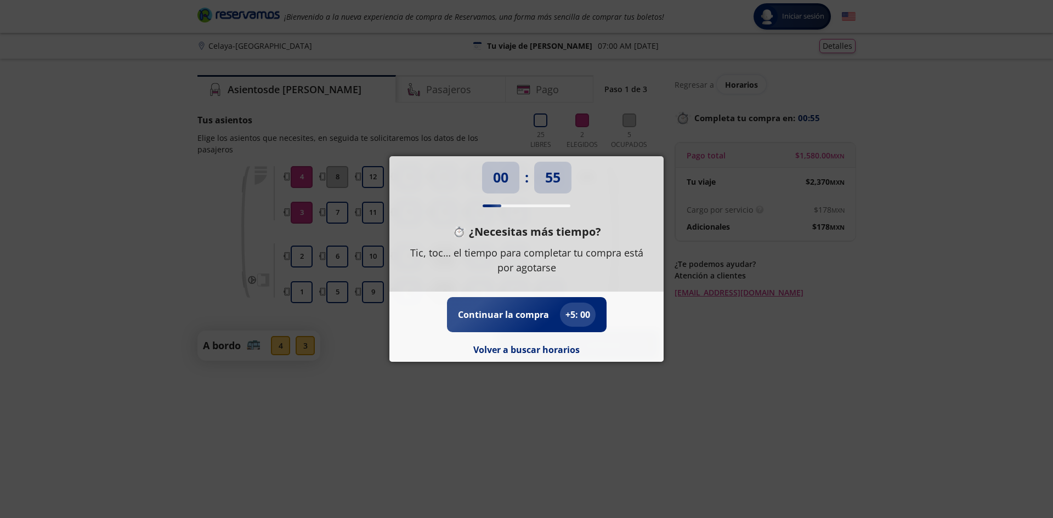
click at [619, 376] on div "00 : 55 ¿Necesitas más tiempo? Tic, toc… el tiempo para completar tu compra est…" at bounding box center [526, 259] width 1053 height 518
click at [423, 103] on div "00 : 52 ¿Necesitas más tiempo? Tic, toc… el tiempo para completar tu compra est…" at bounding box center [526, 259] width 1053 height 518
click at [505, 314] on p "Continuar la compra" at bounding box center [503, 314] width 91 height 13
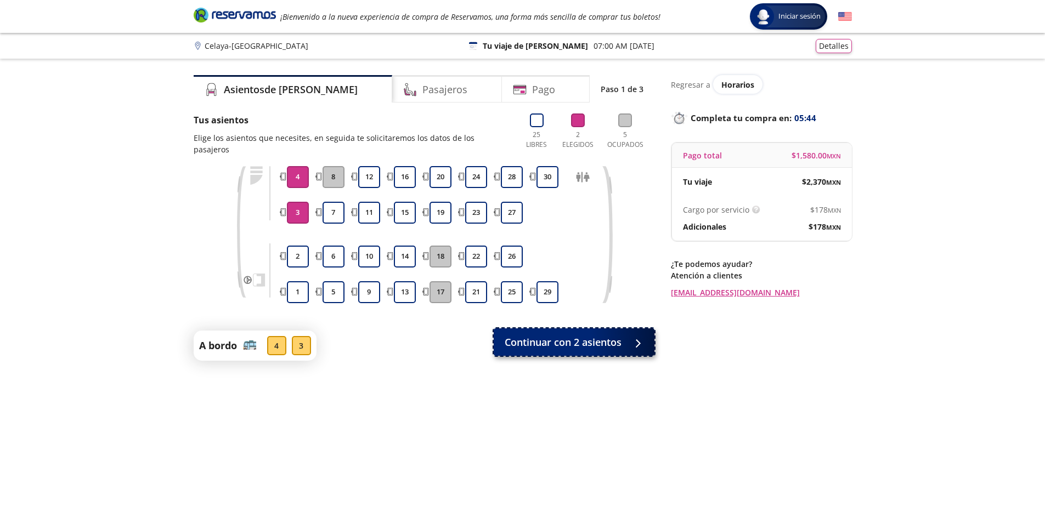
click at [618, 335] on span "Continuar con 2 asientos" at bounding box center [562, 342] width 117 height 15
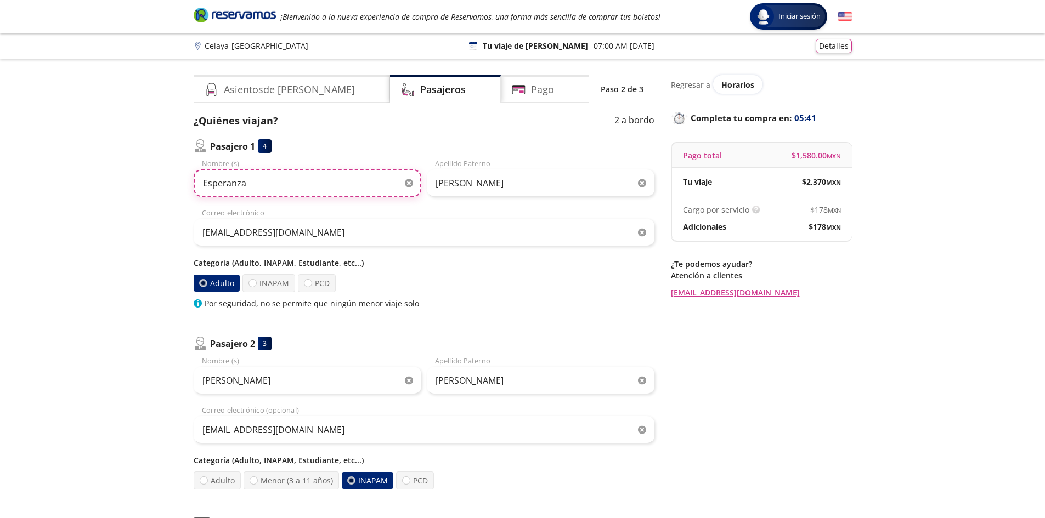
click at [277, 185] on input "Esperanza" at bounding box center [308, 182] width 228 height 27
type input "E"
type input "[PERSON_NAME]"
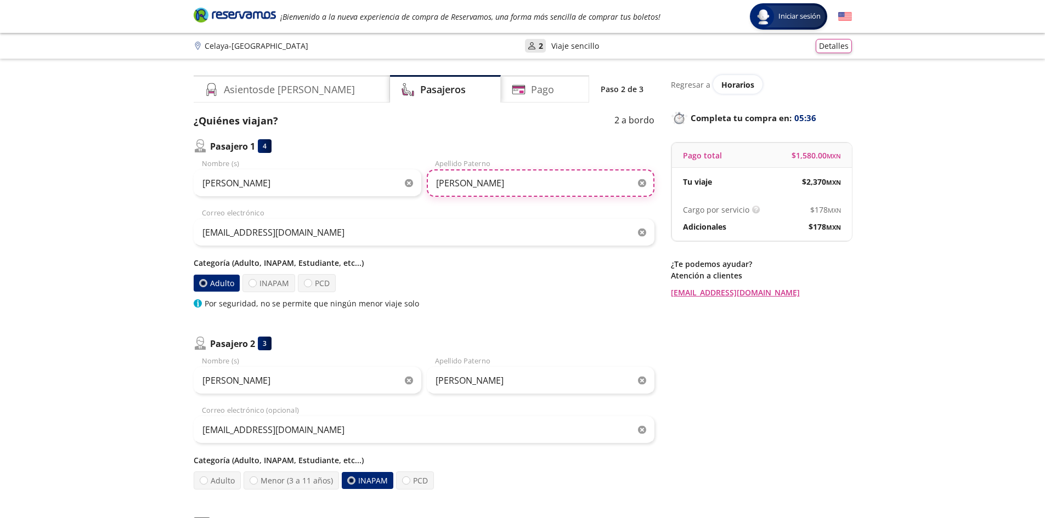
click at [539, 189] on input "[PERSON_NAME]" at bounding box center [541, 182] width 228 height 27
type input "O"
type input "GIRON"
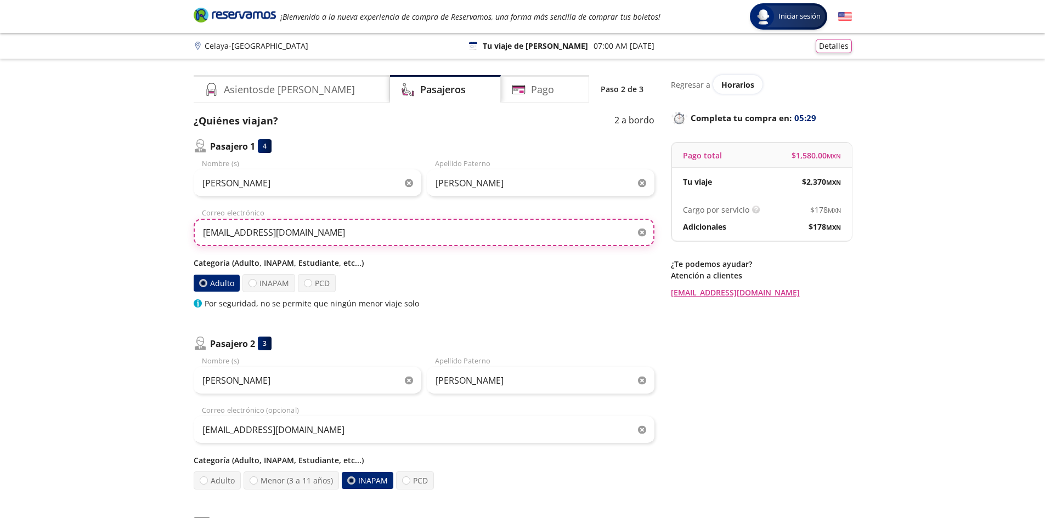
click at [368, 231] on input "[EMAIL_ADDRESS][DOMAIN_NAME]" at bounding box center [424, 232] width 461 height 27
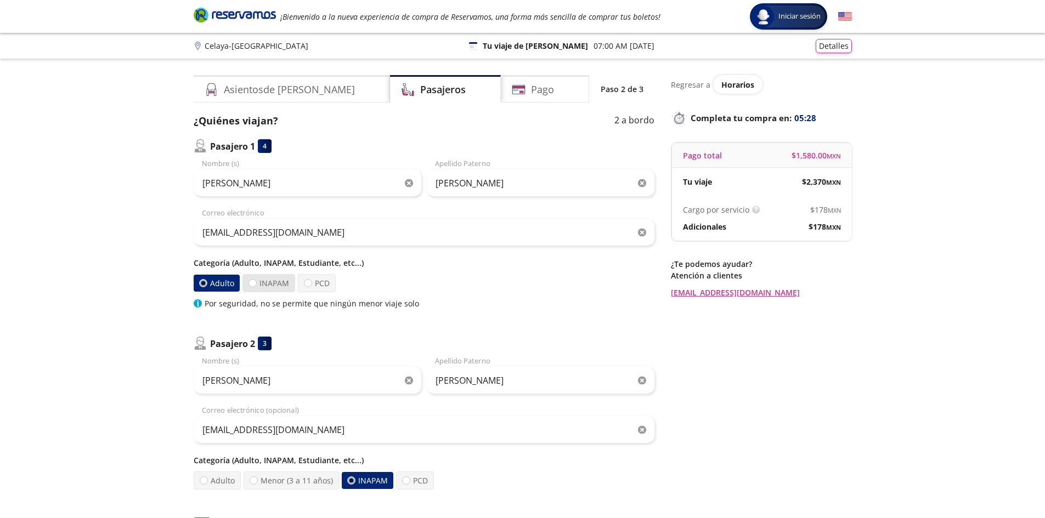
click at [274, 281] on label "INAPAM" at bounding box center [268, 283] width 53 height 18
click at [256, 281] on input "INAPAM" at bounding box center [252, 283] width 7 height 7
radio input "true"
click at [212, 285] on label "Adulto" at bounding box center [216, 283] width 47 height 18
click at [207, 285] on input "Adulto" at bounding box center [203, 283] width 7 height 7
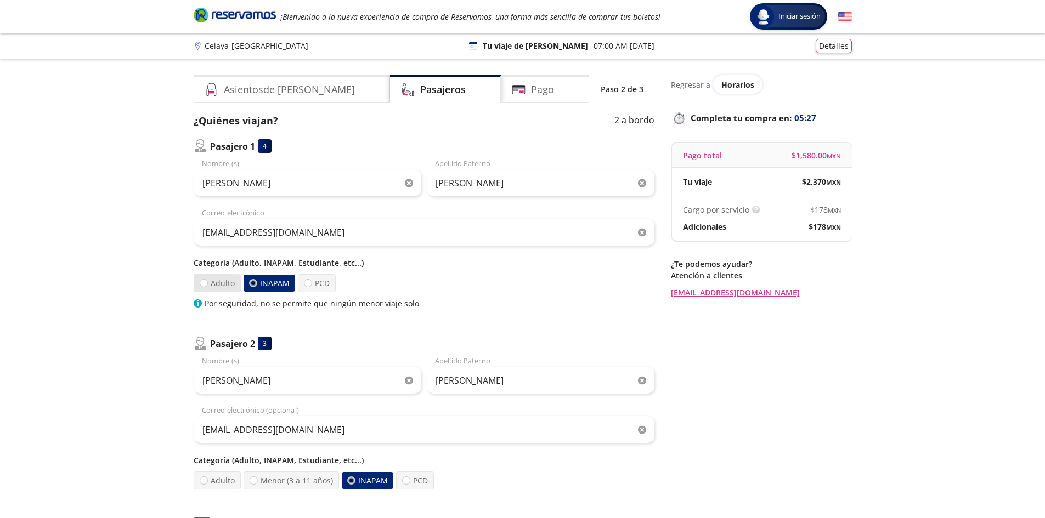
radio input "true"
radio input "false"
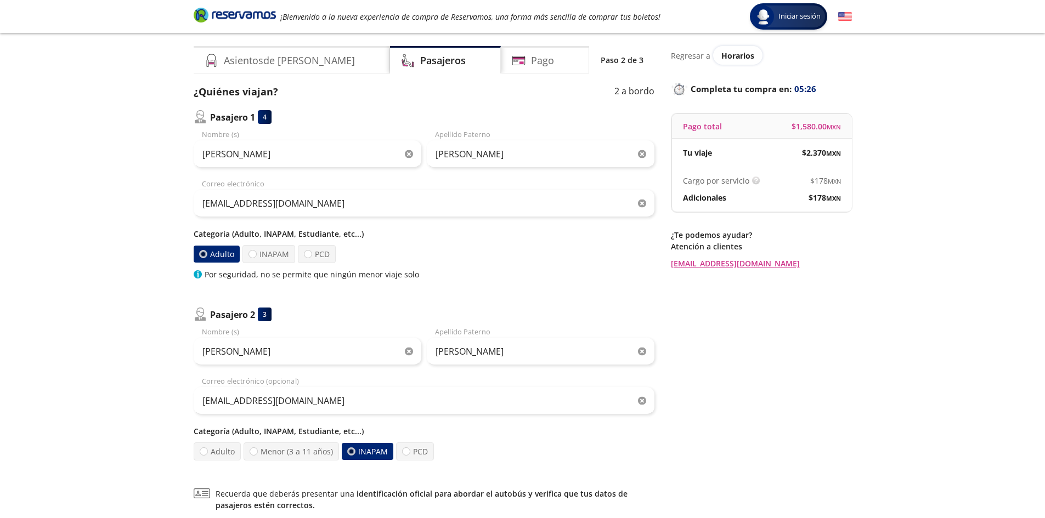
scroll to position [110, 0]
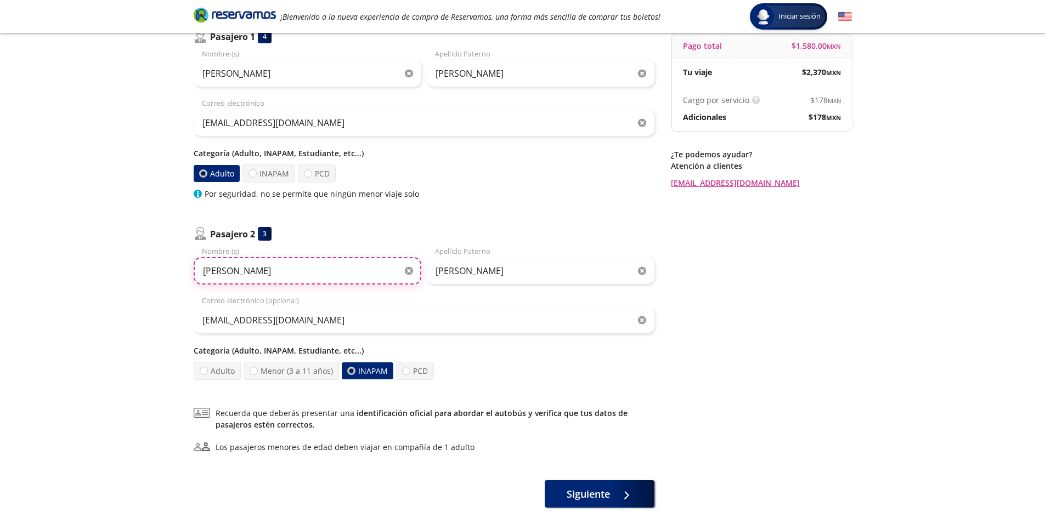
click at [274, 265] on input "[PERSON_NAME]" at bounding box center [308, 270] width 228 height 27
type input "M"
type input "ESPERANZA"
click at [470, 270] on input "[PERSON_NAME]" at bounding box center [541, 270] width 228 height 27
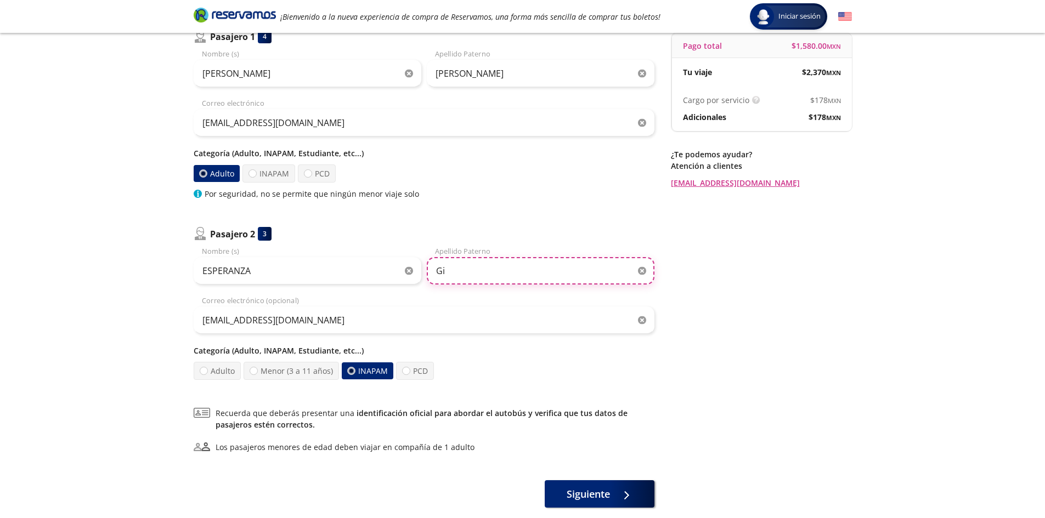
type input "G"
type input "OLALDE"
click at [219, 374] on label "Adulto" at bounding box center [217, 371] width 47 height 18
click at [207, 374] on input "Adulto" at bounding box center [203, 370] width 7 height 7
radio input "true"
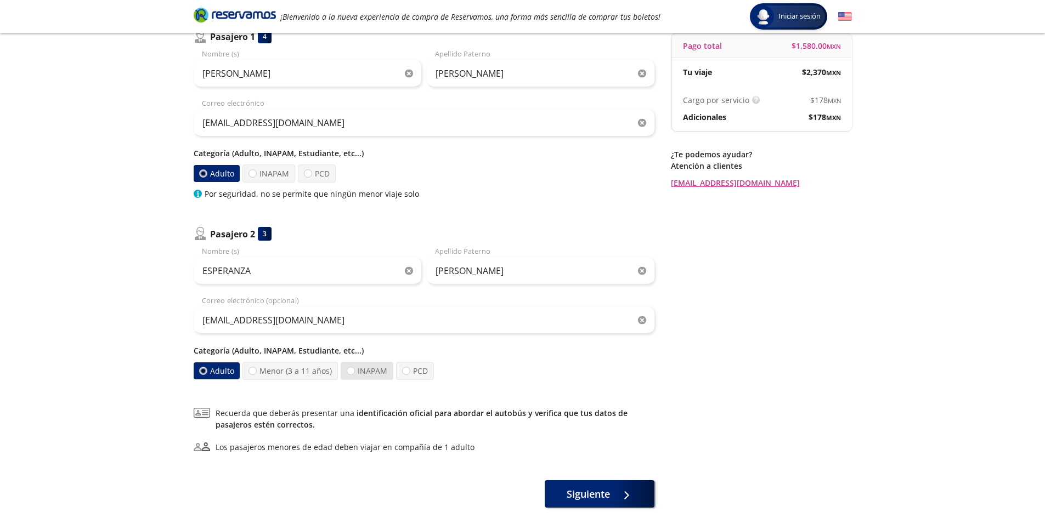
drag, startPoint x: 367, startPoint y: 366, endPoint x: 381, endPoint y: 373, distance: 15.2
click at [367, 366] on label "INAPAM" at bounding box center [366, 371] width 53 height 18
click at [354, 367] on input "INAPAM" at bounding box center [350, 370] width 7 height 7
radio input "true"
radio input "false"
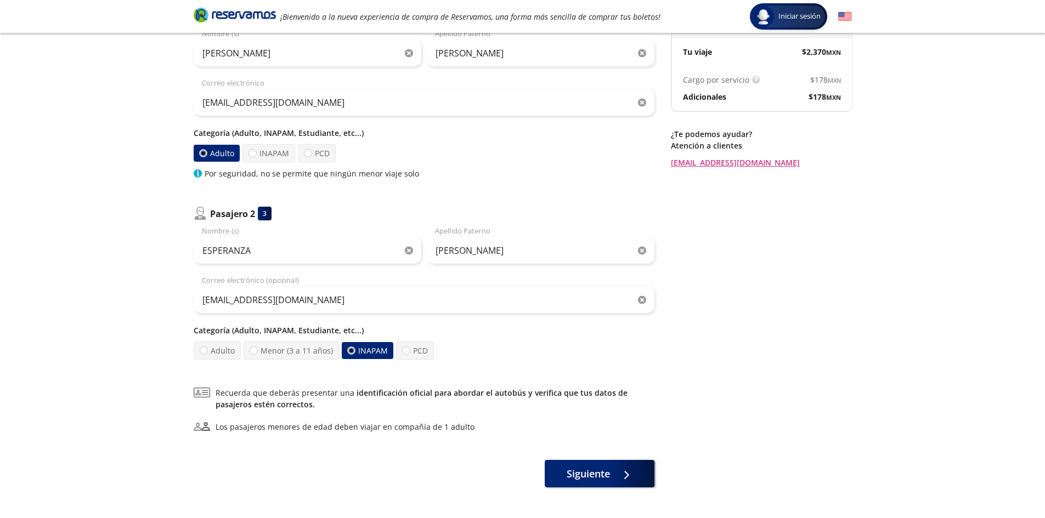
scroll to position [171, 0]
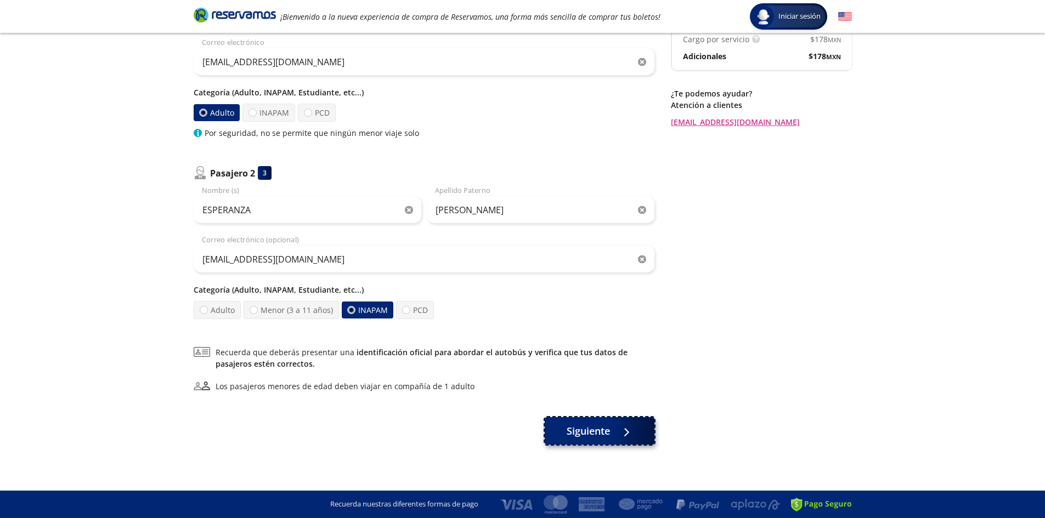
click at [591, 436] on span "Siguiente" at bounding box center [587, 431] width 43 height 15
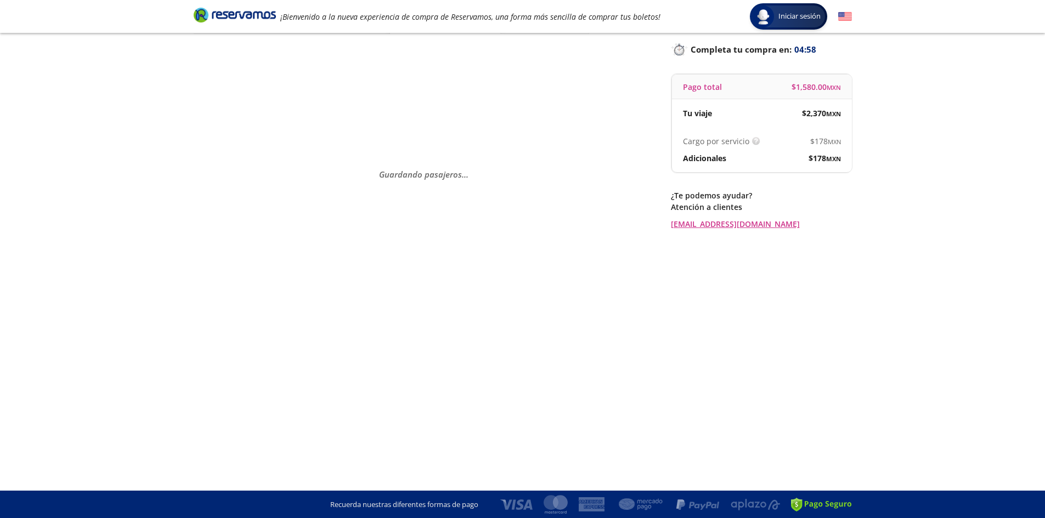
scroll to position [0, 0]
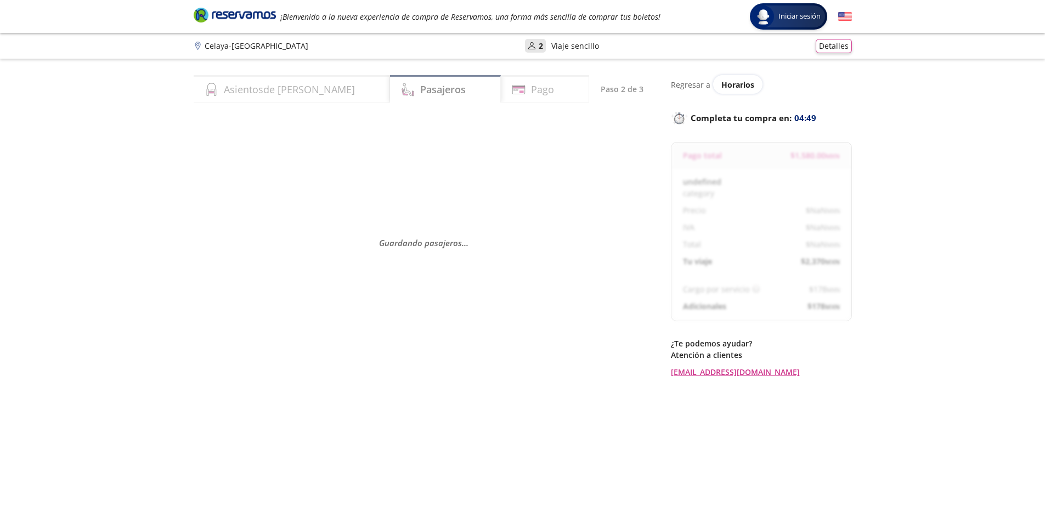
select select "MX"
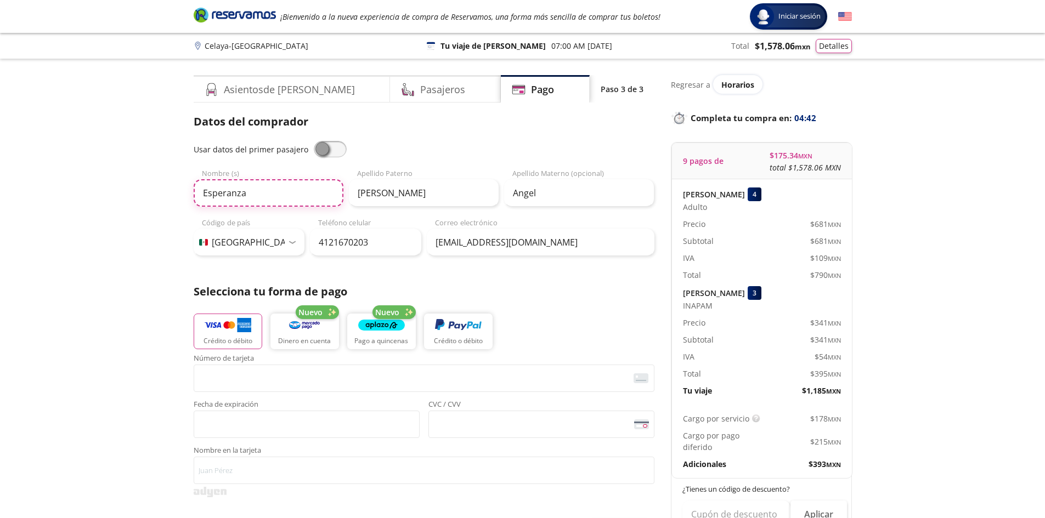
click at [263, 199] on input "Esperanza" at bounding box center [269, 192] width 150 height 27
type input "E"
type input "[PERSON_NAME]"
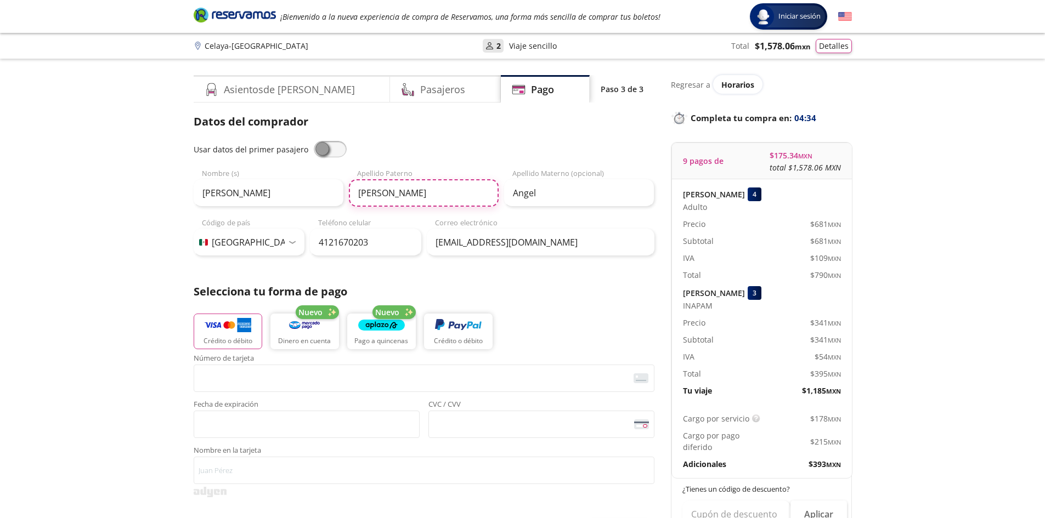
click at [399, 186] on input "[PERSON_NAME]" at bounding box center [424, 192] width 150 height 27
type input "O"
type input "GIRON"
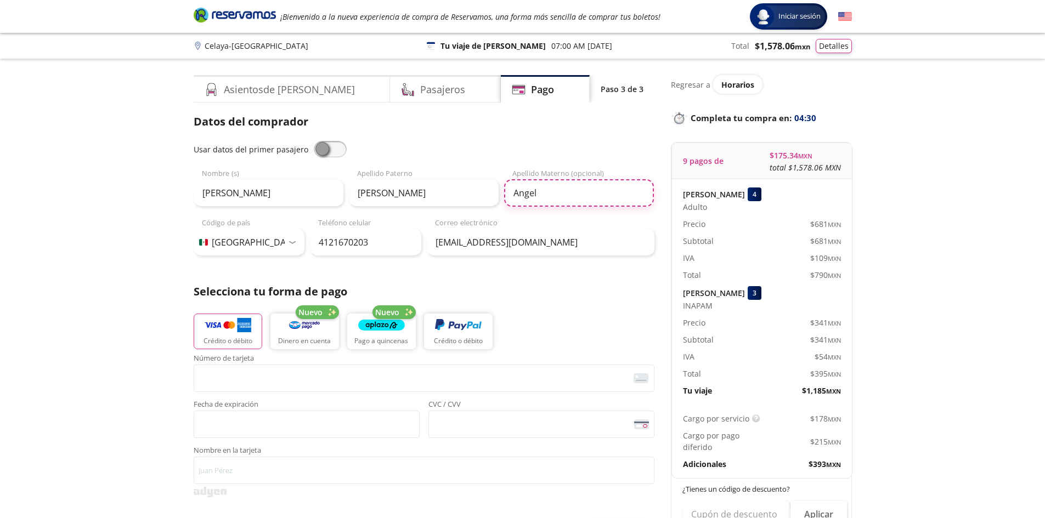
click at [545, 198] on input "Angel" at bounding box center [579, 192] width 150 height 27
type input "A"
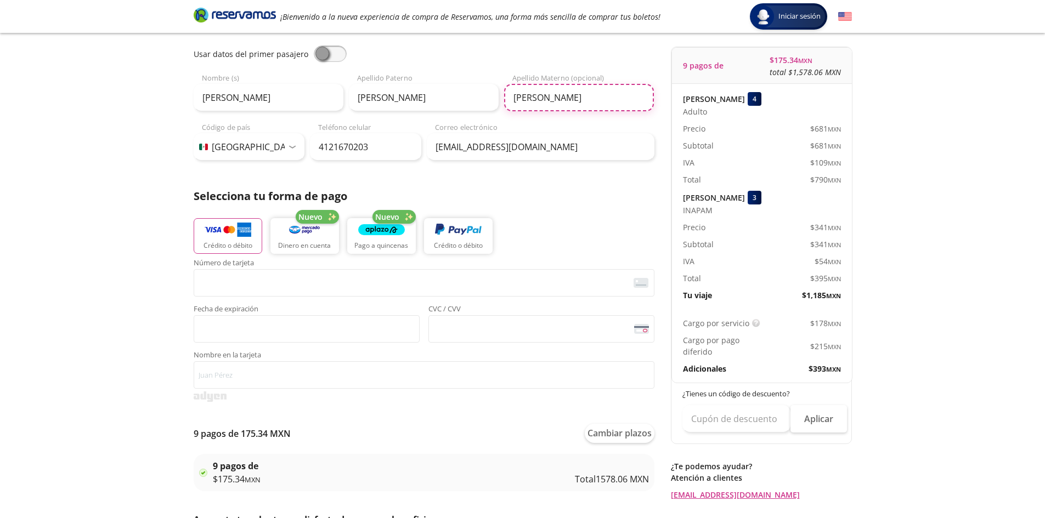
scroll to position [55, 0]
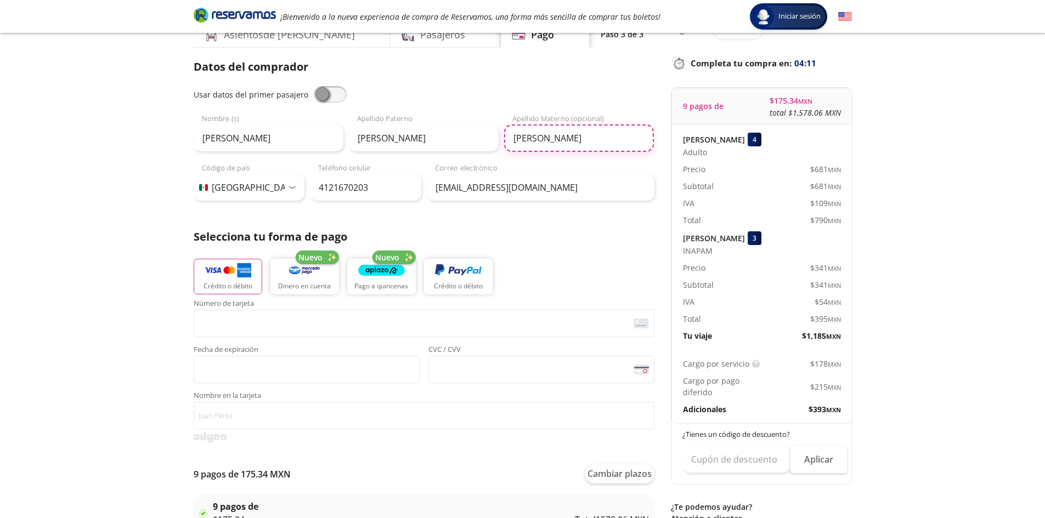
type input "OLALDE"
click at [214, 275] on img "button" at bounding box center [228, 271] width 47 height 16
click at [237, 282] on p "Crédito o débito" at bounding box center [227, 287] width 49 height 10
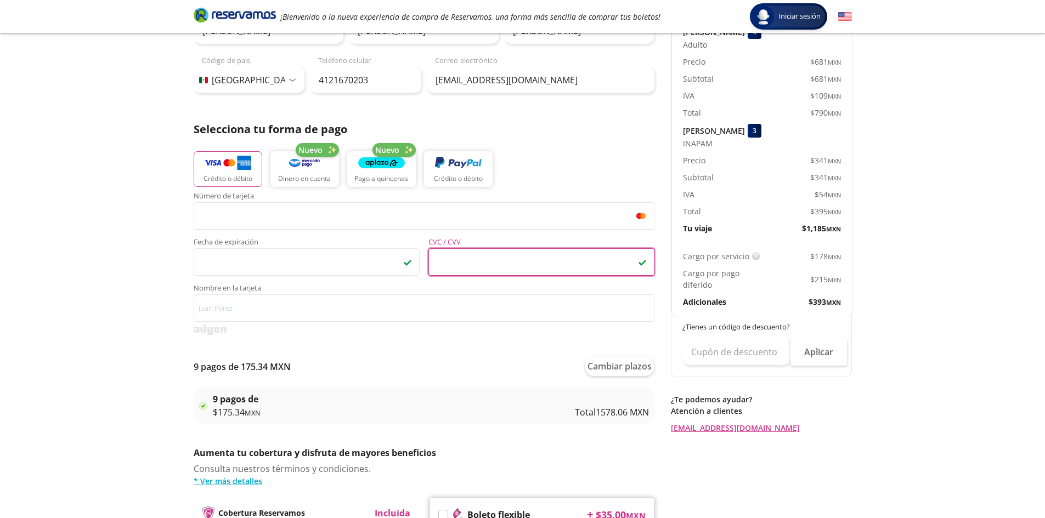
scroll to position [165, 0]
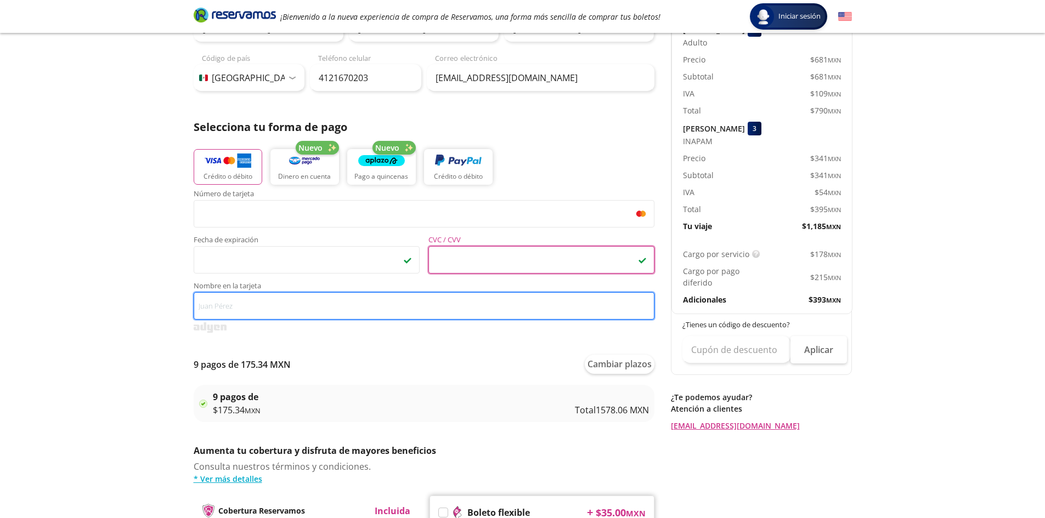
click at [282, 305] on input "Nombre en la tarjeta" at bounding box center [424, 305] width 461 height 27
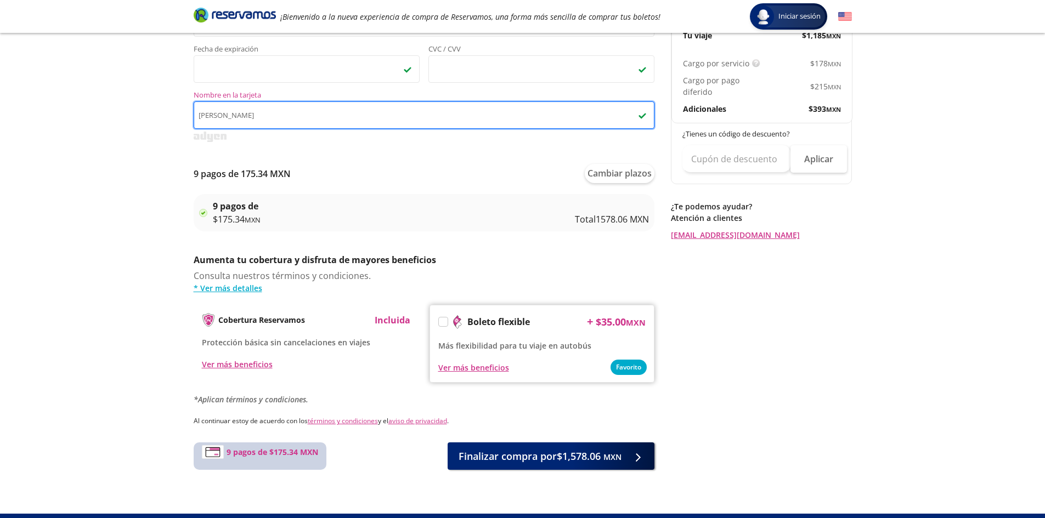
scroll to position [378, 0]
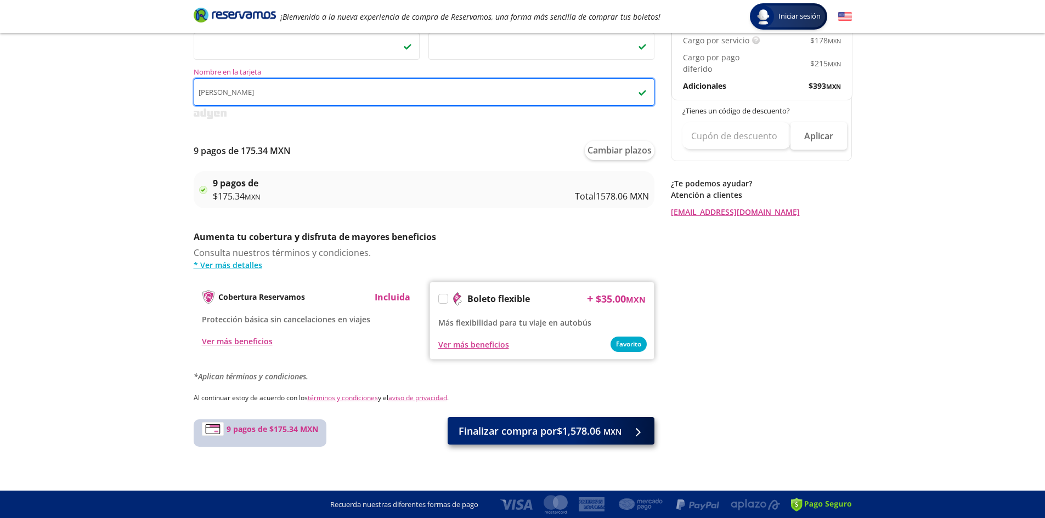
type input "[PERSON_NAME]"
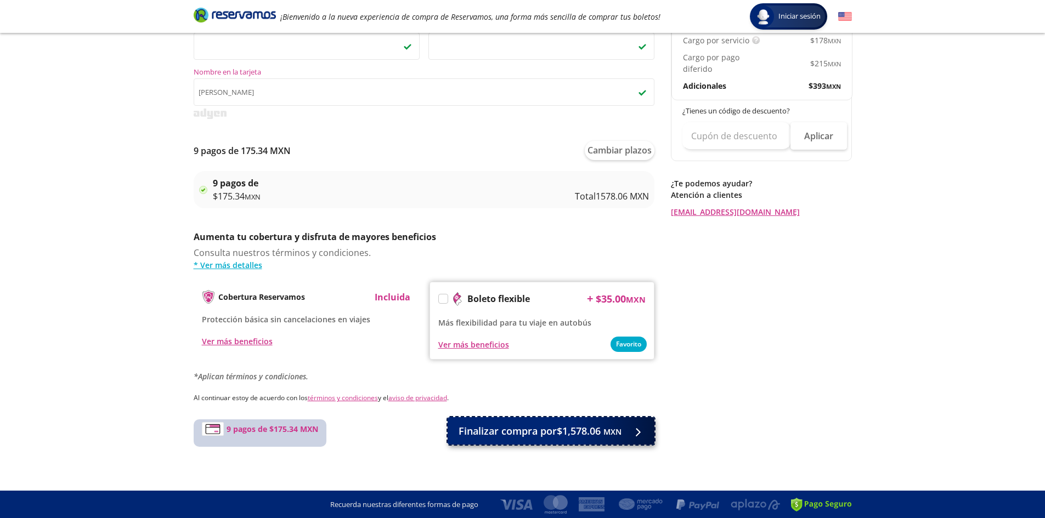
click at [576, 427] on span "Finalizar compra por $1,578.06 MXN" at bounding box center [539, 431] width 163 height 15
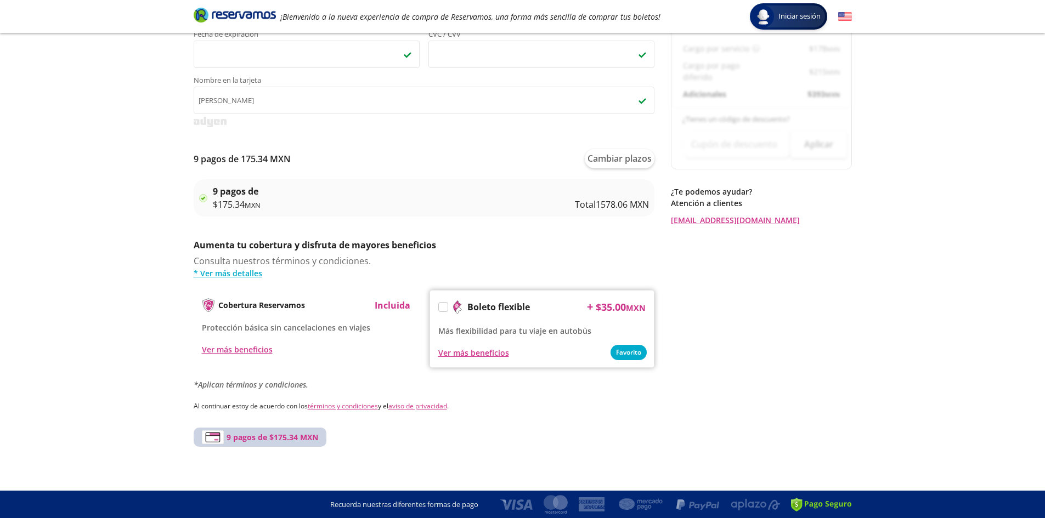
scroll to position [0, 0]
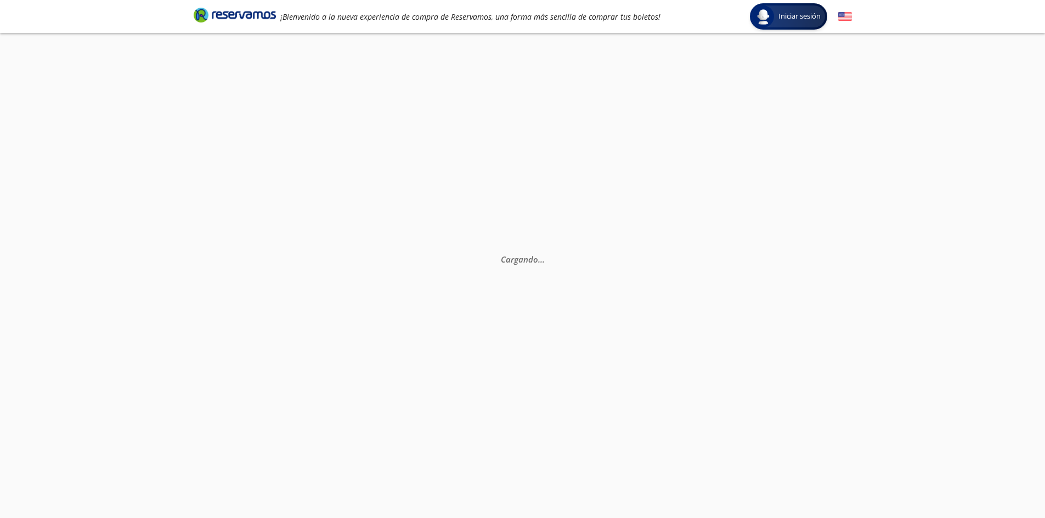
select select "MX"
